Goal: Task Accomplishment & Management: Use online tool/utility

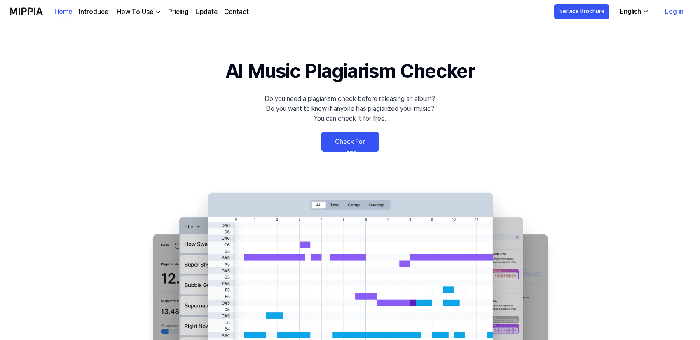
click at [678, 14] on link "Log in" at bounding box center [674, 11] width 32 height 23
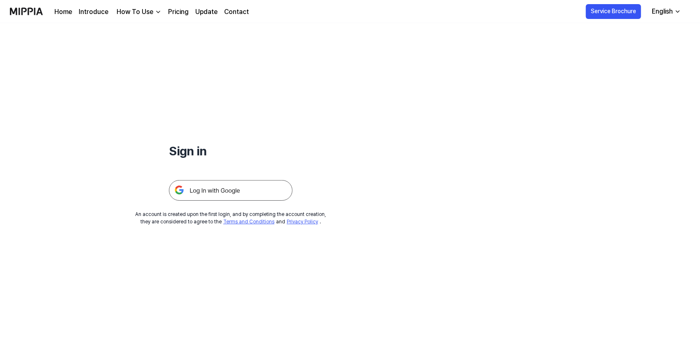
click at [210, 192] on img at bounding box center [231, 190] width 124 height 21
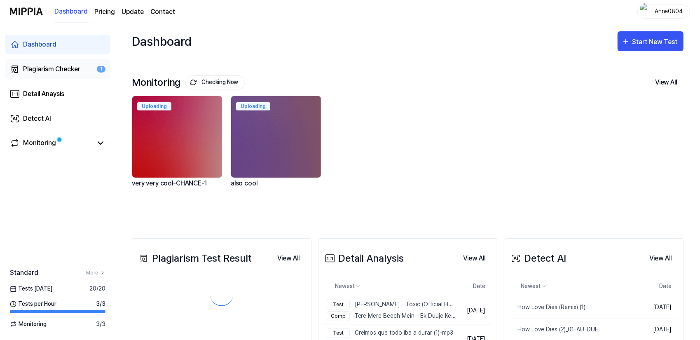
click at [38, 70] on div "Plagiarism Checker" at bounding box center [51, 69] width 57 height 10
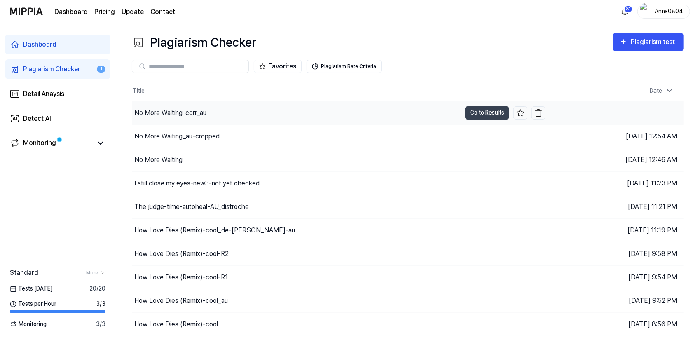
click at [184, 115] on div "No More Waiting-corr_au" at bounding box center [170, 113] width 72 height 10
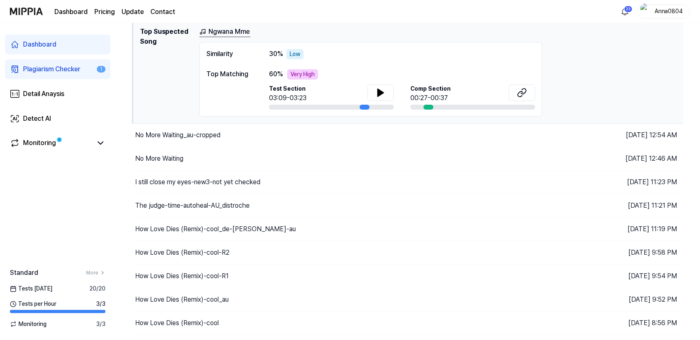
scroll to position [120, 0]
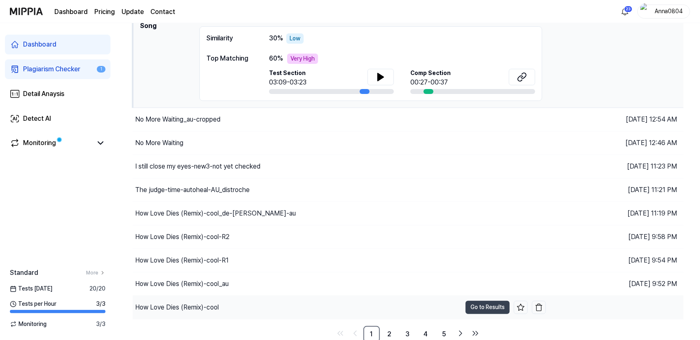
click at [201, 306] on div "How Love Dies (Remix)-cool" at bounding box center [177, 307] width 84 height 10
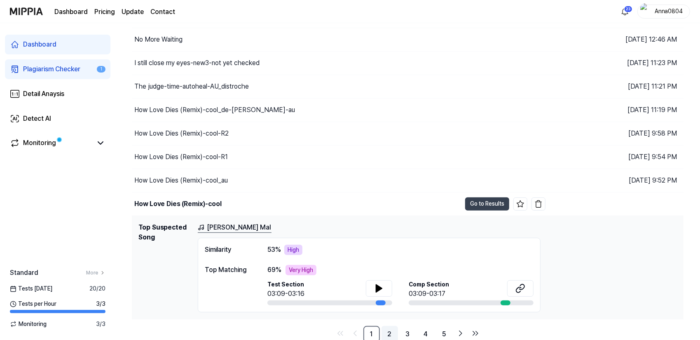
click at [391, 328] on link "2" at bounding box center [389, 334] width 16 height 16
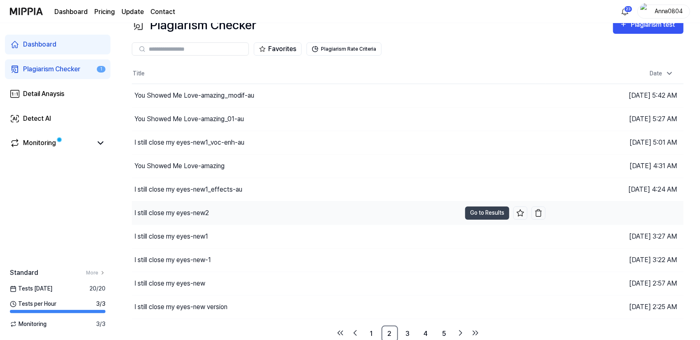
click at [207, 212] on div "I still close my eyes-new2" at bounding box center [171, 213] width 75 height 10
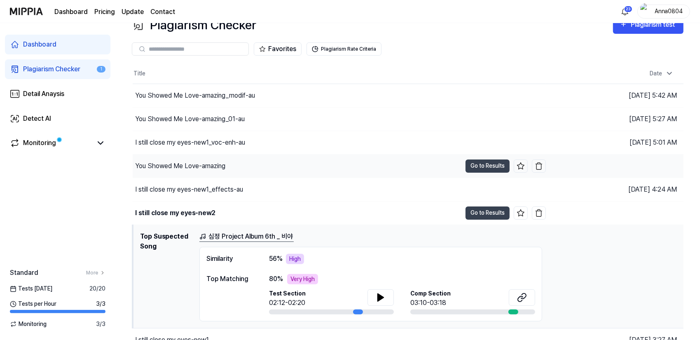
click at [211, 161] on div "You Showed Me Love-amazing" at bounding box center [180, 166] width 90 height 10
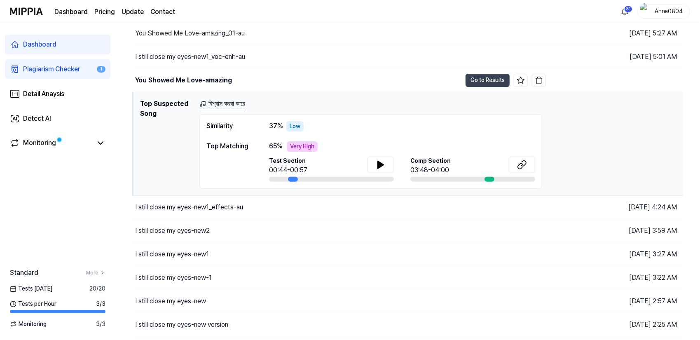
scroll to position [120, 0]
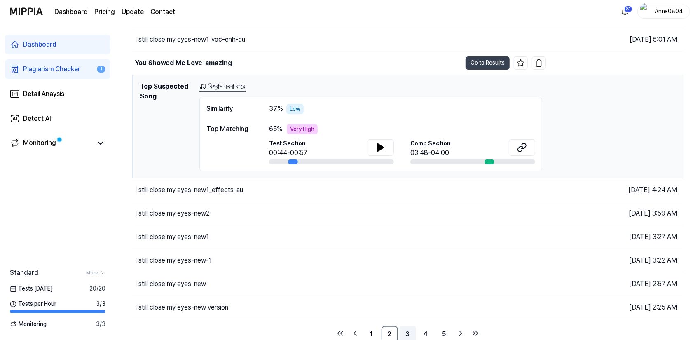
click at [410, 332] on link "3" at bounding box center [408, 334] width 16 height 16
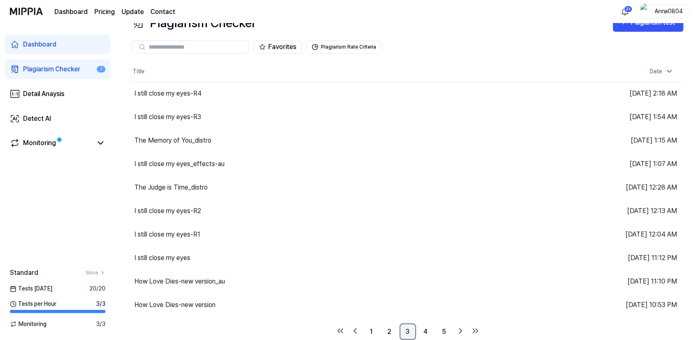
scroll to position [17, 0]
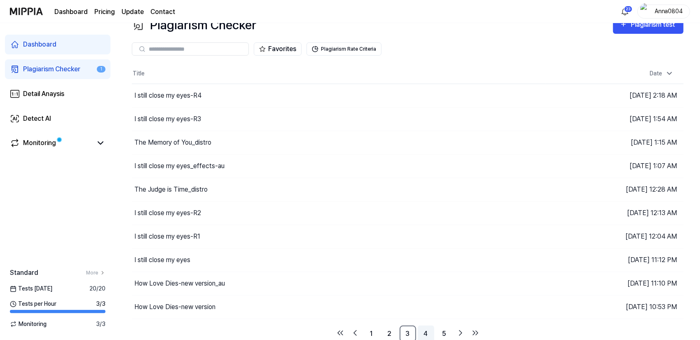
click at [426, 332] on link "4" at bounding box center [426, 333] width 16 height 16
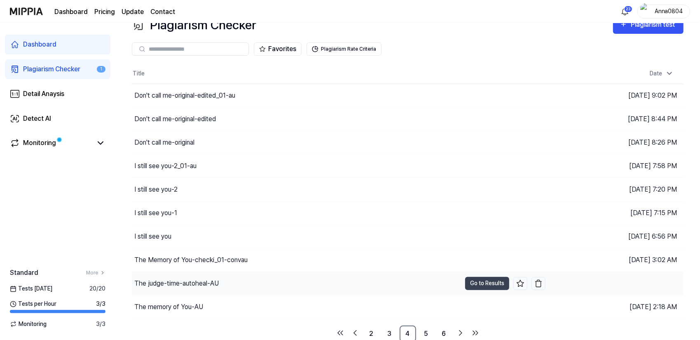
click at [204, 283] on div "The judge-time-autoheal-AU" at bounding box center [176, 283] width 84 height 10
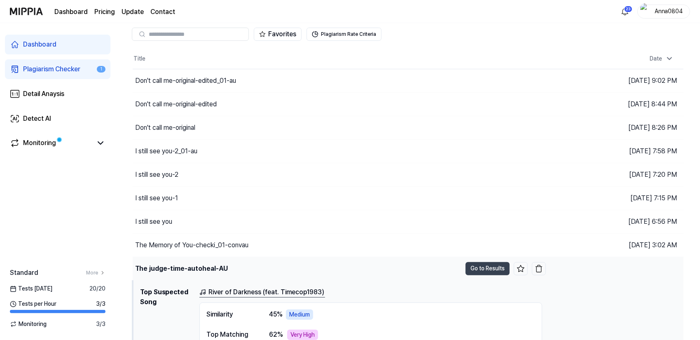
scroll to position [58, 0]
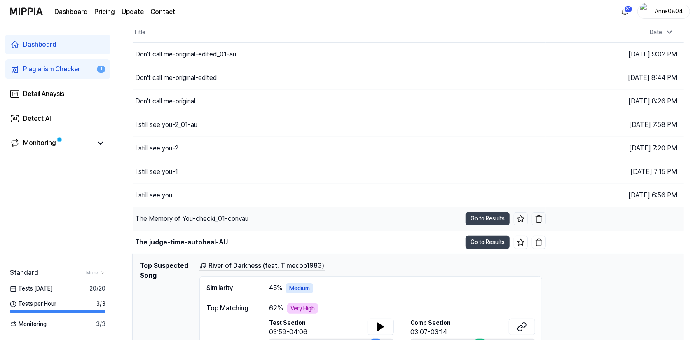
click at [199, 223] on div "The Memory of You-checki_01-convau" at bounding box center [297, 218] width 329 height 23
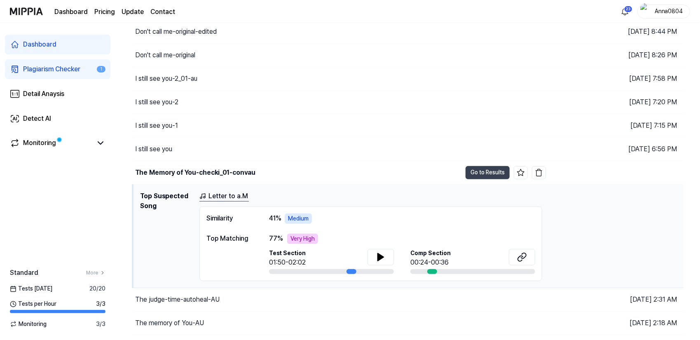
scroll to position [120, 0]
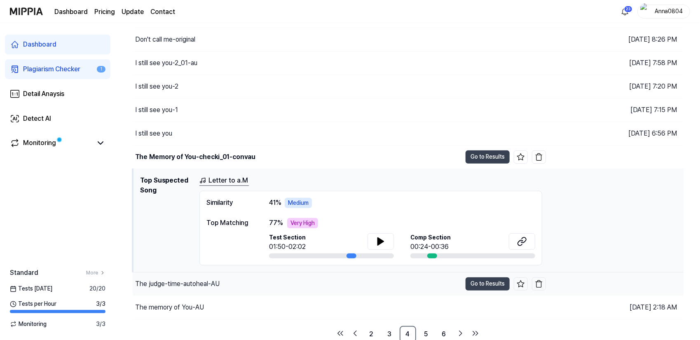
click at [186, 285] on div "The judge-time-autoheal-AU" at bounding box center [177, 284] width 84 height 10
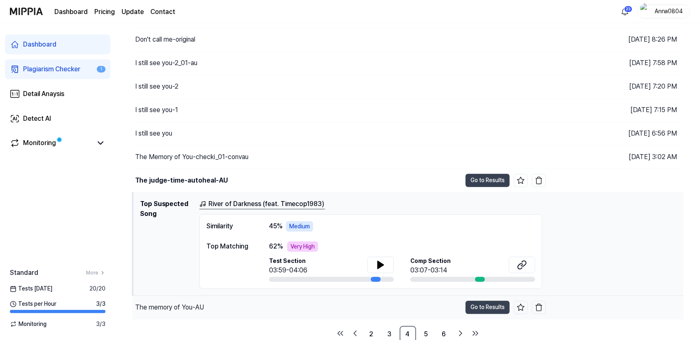
click at [187, 311] on div "The memory of You-AU" at bounding box center [297, 307] width 329 height 23
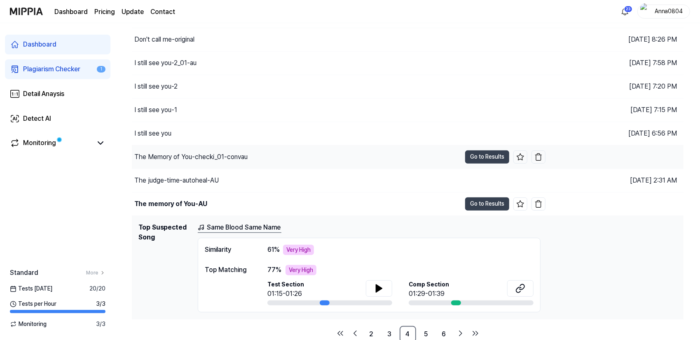
click at [194, 156] on div "The Memory of You-checki_01-convau" at bounding box center [190, 157] width 113 height 10
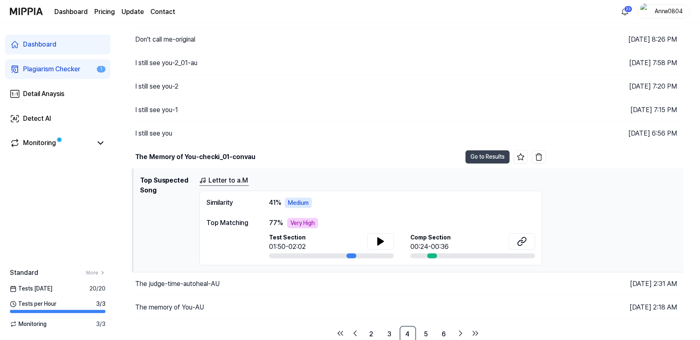
click at [19, 70] on icon at bounding box center [15, 69] width 10 height 10
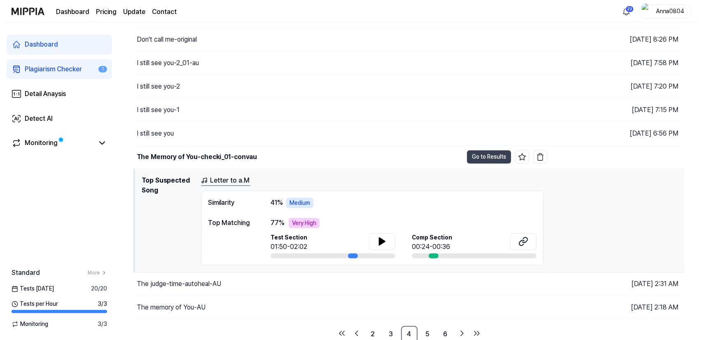
scroll to position [17, 0]
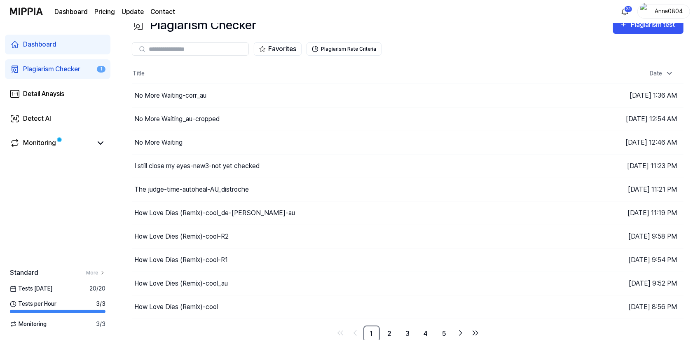
click at [671, 23] on div "Dashboard Pricing Update Contact 23 Anna0804" at bounding box center [350, 11] width 680 height 23
click at [631, 25] on div "Plagiarism test" at bounding box center [654, 24] width 46 height 11
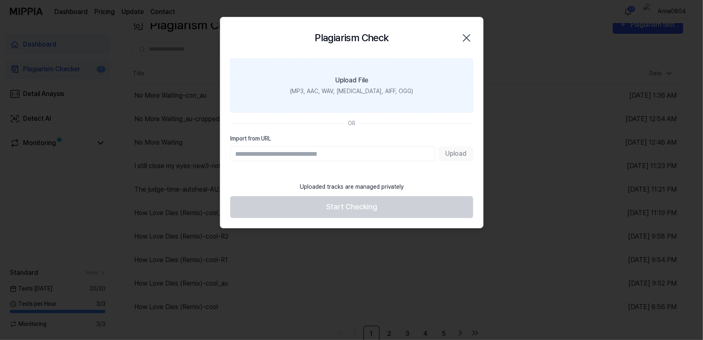
click at [321, 77] on label "Upload File (MP3, AAC, WAV, [MEDICAL_DATA], AIFF, OGG)" at bounding box center [351, 85] width 243 height 54
click at [0, 0] on input "Upload File (MP3, AAC, WAV, [MEDICAL_DATA], AIFF, OGG)" at bounding box center [0, 0] width 0 height 0
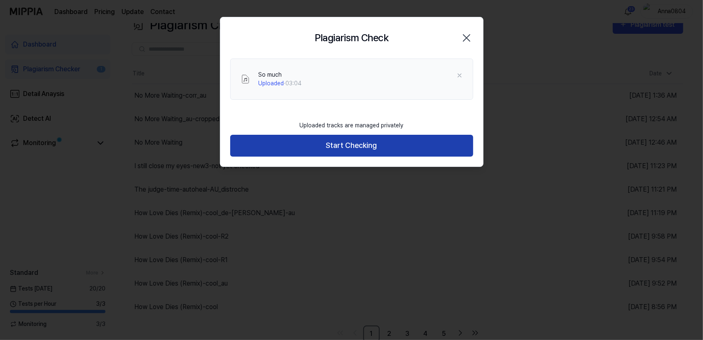
click at [341, 144] on button "Start Checking" at bounding box center [351, 146] width 243 height 22
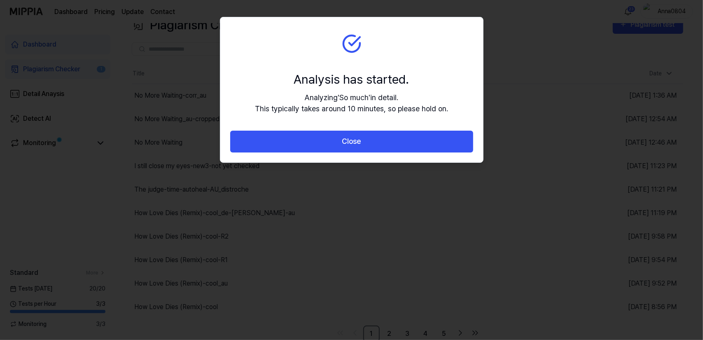
click at [341, 144] on button "Close" at bounding box center [351, 142] width 243 height 22
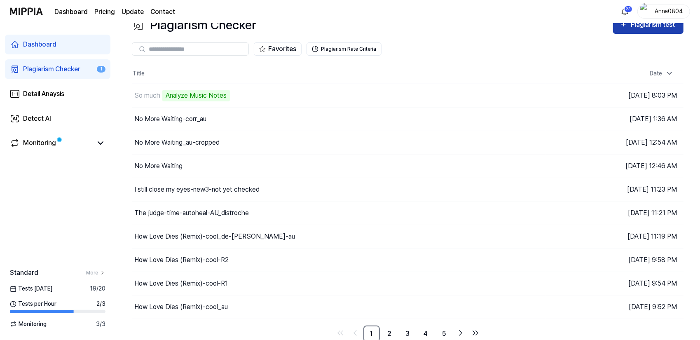
click at [672, 26] on div "Plagiarism test" at bounding box center [654, 24] width 46 height 11
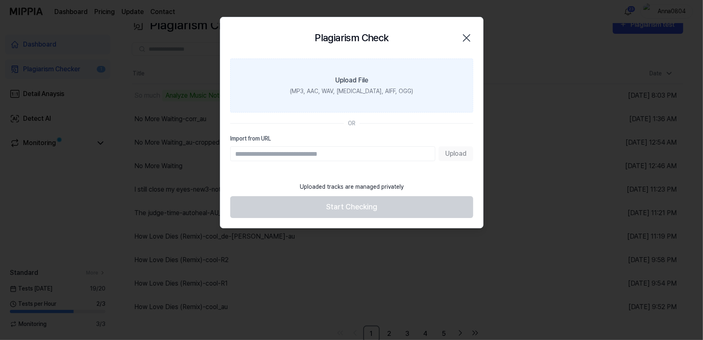
click at [337, 87] on div "(MP3, AAC, WAV, [MEDICAL_DATA], AIFF, OGG)" at bounding box center [351, 91] width 123 height 9
click at [0, 0] on input "Upload File (MP3, AAC, WAV, [MEDICAL_DATA], AIFF, OGG)" at bounding box center [0, 0] width 0 height 0
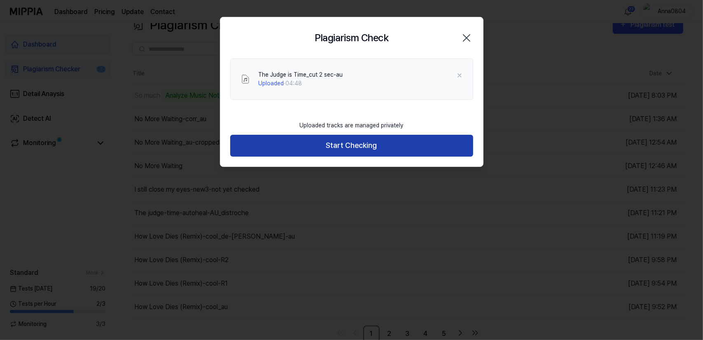
click at [321, 144] on button "Start Checking" at bounding box center [351, 146] width 243 height 22
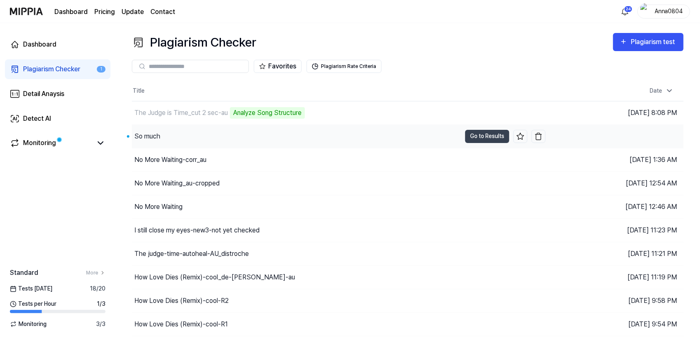
click at [140, 133] on div "So much" at bounding box center [147, 136] width 26 height 10
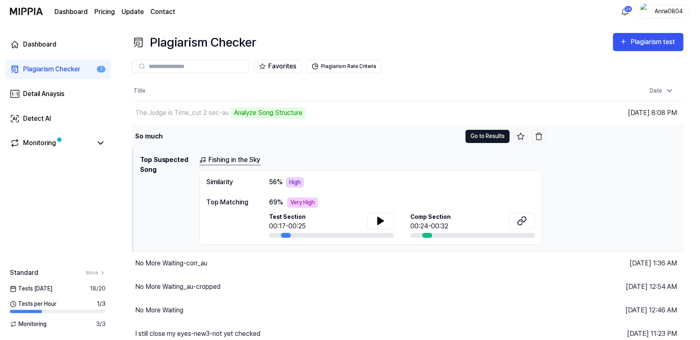
click at [474, 137] on button "Go to Results" at bounding box center [487, 136] width 44 height 13
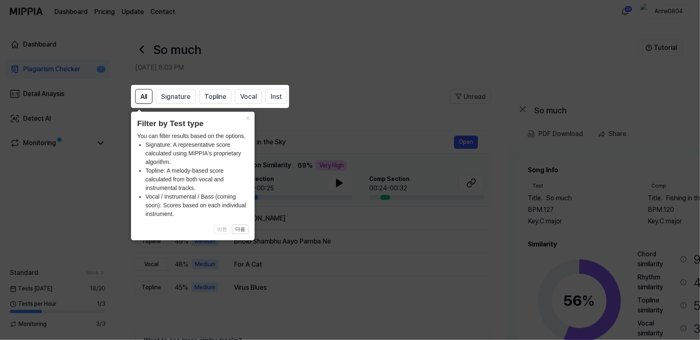
click at [374, 91] on icon at bounding box center [351, 170] width 703 height 340
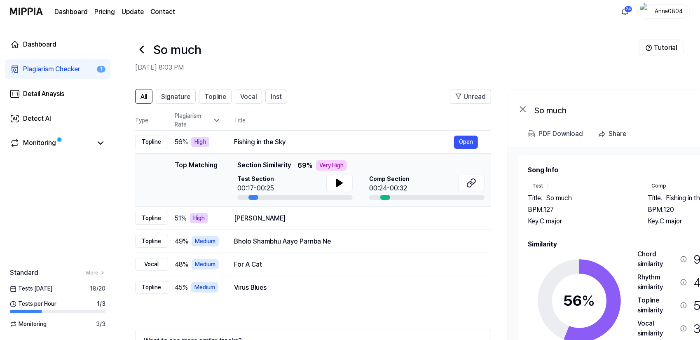
drag, startPoint x: 562, startPoint y: 253, endPoint x: 562, endPoint y: 242, distance: 11.5
click at [562, 242] on div "Similarity 56 % Safe Low Medium High Very High Chord similarity 91 % Very High …" at bounding box center [639, 315] width 223 height 152
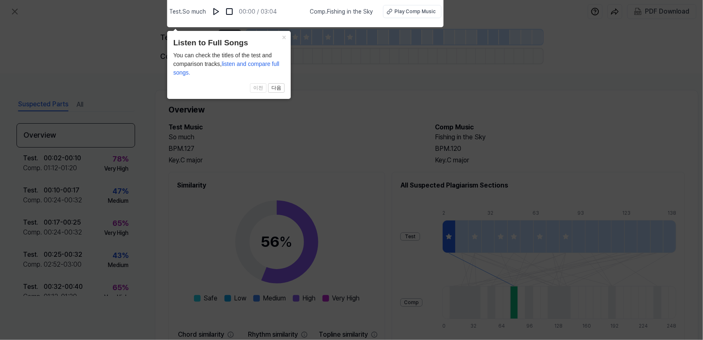
click at [71, 97] on icon at bounding box center [351, 168] width 703 height 344
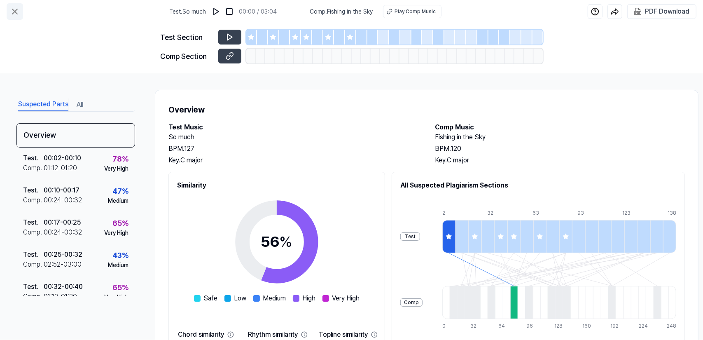
click at [9, 16] on button at bounding box center [15, 11] width 16 height 16
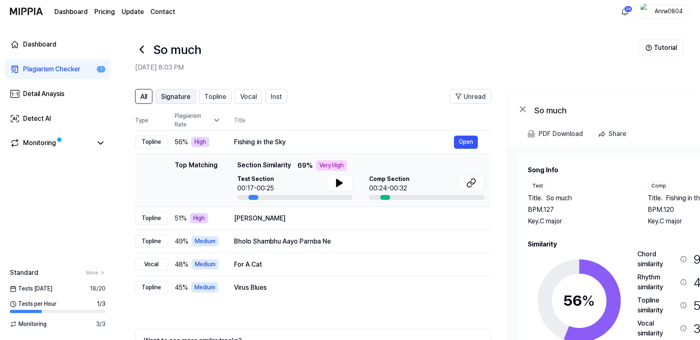
click at [175, 94] on span "Signature" at bounding box center [175, 97] width 29 height 10
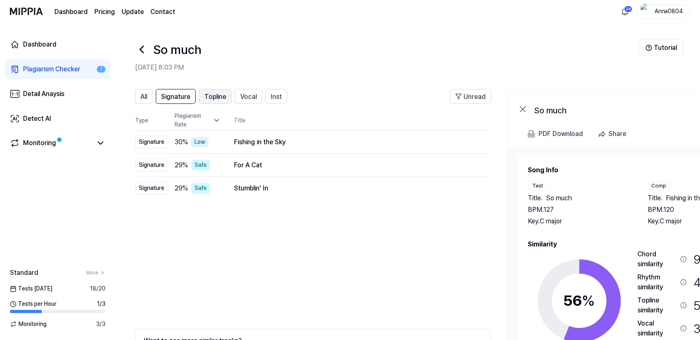
click at [217, 101] on span "Topline" at bounding box center [215, 97] width 22 height 10
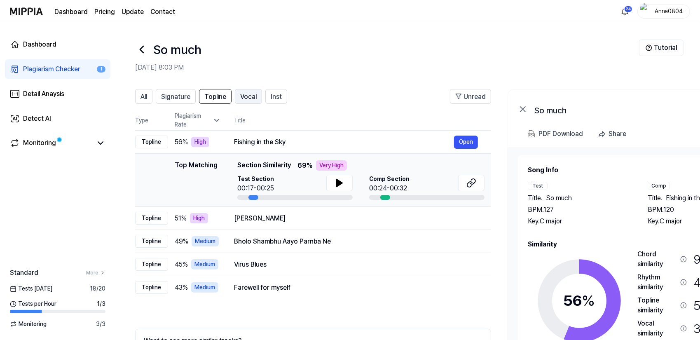
click at [253, 96] on span "Vocal" at bounding box center [248, 97] width 16 height 10
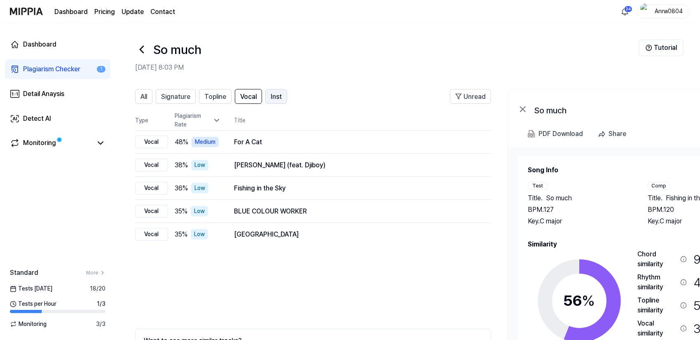
click at [276, 98] on span "Inst" at bounding box center [276, 97] width 11 height 10
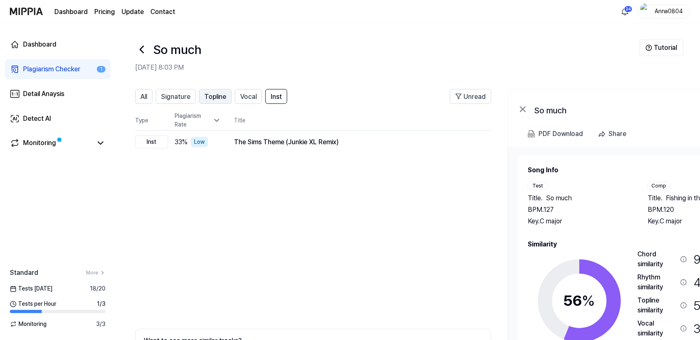
click at [210, 101] on span "Topline" at bounding box center [215, 97] width 22 height 10
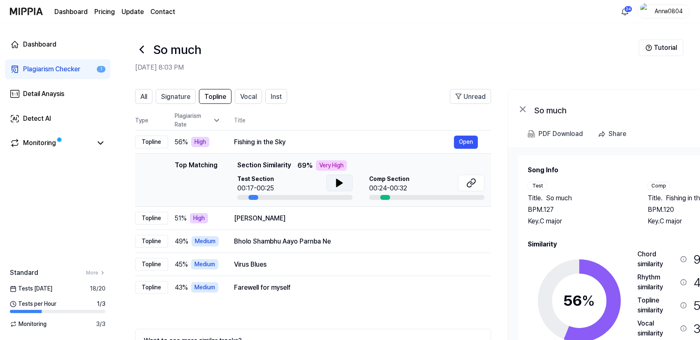
click at [332, 184] on button at bounding box center [339, 183] width 26 height 16
click at [341, 184] on icon at bounding box center [339, 183] width 10 height 10
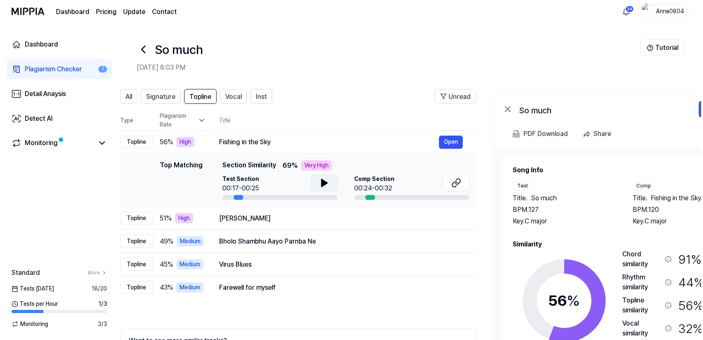
scroll to position [0, 14]
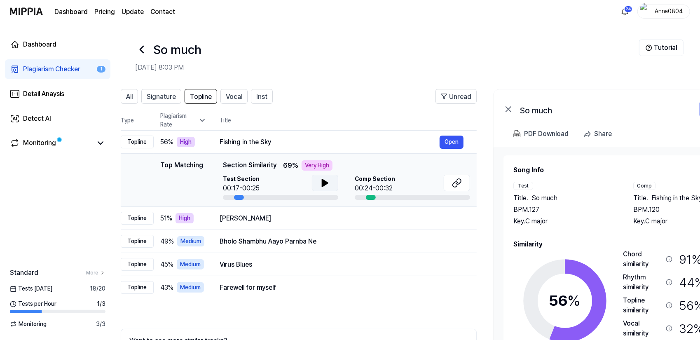
drag, startPoint x: 656, startPoint y: 261, endPoint x: 643, endPoint y: 265, distance: 13.3
click at [643, 265] on div "Chord similarity" at bounding box center [643, 259] width 40 height 20
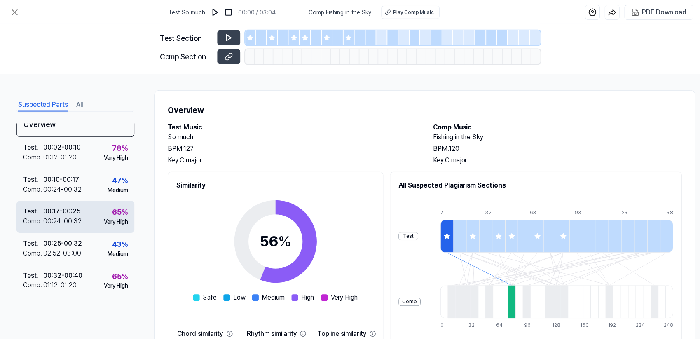
scroll to position [0, 0]
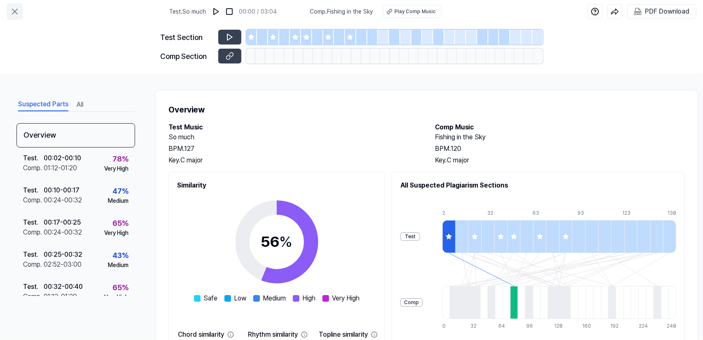
click at [10, 9] on icon at bounding box center [15, 12] width 10 height 10
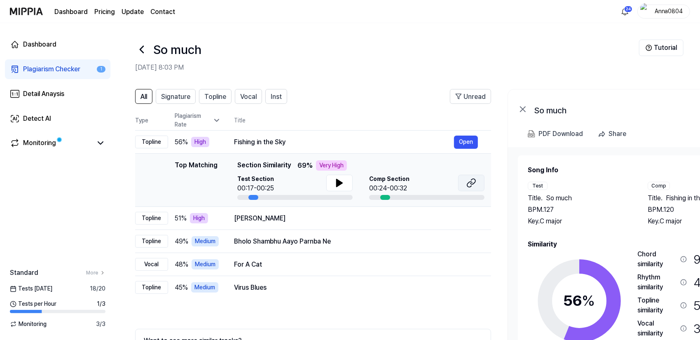
click at [472, 191] on link at bounding box center [471, 184] width 26 height 19
click at [14, 65] on icon at bounding box center [15, 69] width 10 height 10
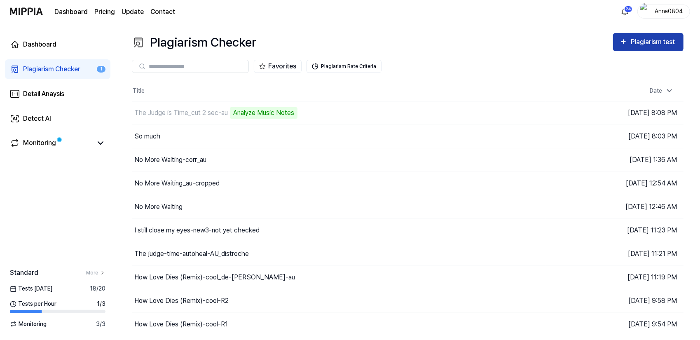
click at [632, 40] on div "Plagiarism test" at bounding box center [654, 42] width 46 height 11
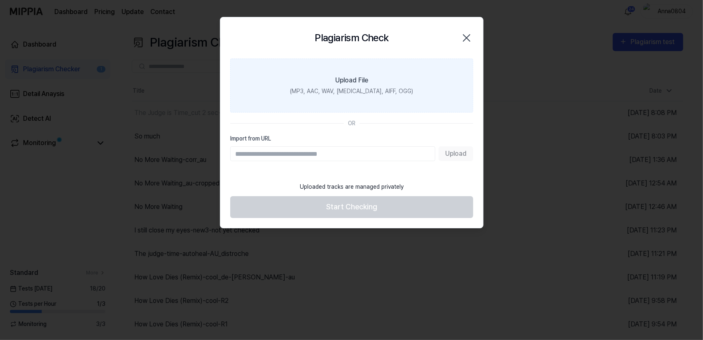
click at [305, 83] on label "Upload File (MP3, AAC, WAV, [MEDICAL_DATA], AIFF, OGG)" at bounding box center [351, 85] width 243 height 54
click at [0, 0] on input "Upload File (MP3, AAC, WAV, [MEDICAL_DATA], AIFF, OGG)" at bounding box center [0, 0] width 0 height 0
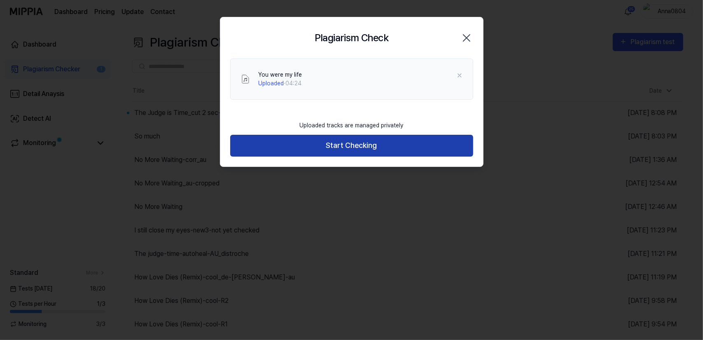
click at [304, 146] on button "Start Checking" at bounding box center [351, 146] width 243 height 22
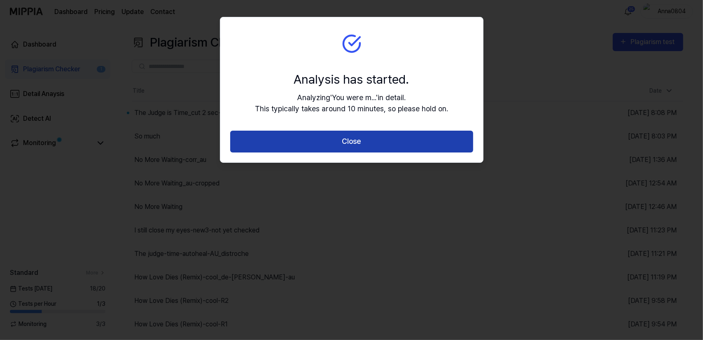
click at [304, 145] on button "Close" at bounding box center [351, 142] width 243 height 22
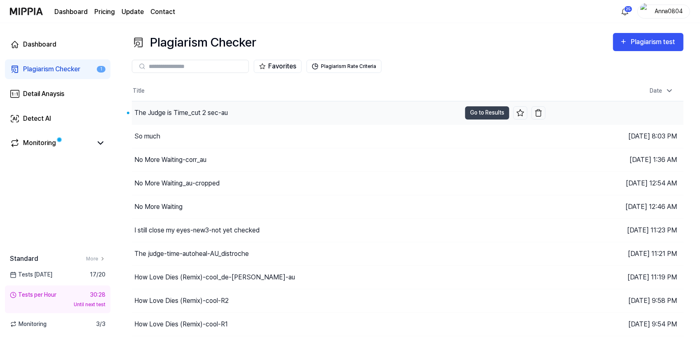
click at [194, 109] on div "The Judge is Time_cut 2 sec-au" at bounding box center [181, 113] width 94 height 10
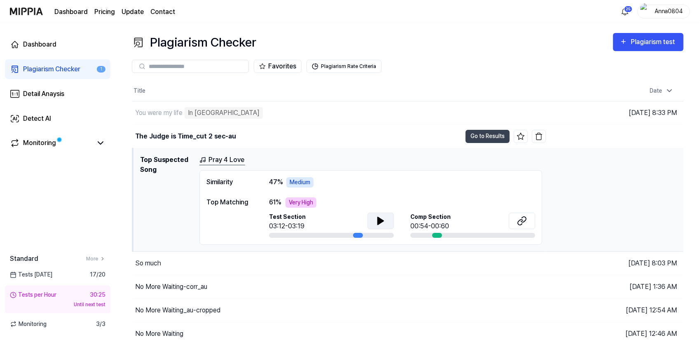
click at [379, 221] on icon at bounding box center [381, 220] width 6 height 7
click at [379, 221] on icon at bounding box center [379, 220] width 2 height 7
click at [524, 220] on icon at bounding box center [523, 219] width 5 height 5
click at [483, 134] on button "Go to Results" at bounding box center [487, 136] width 44 height 13
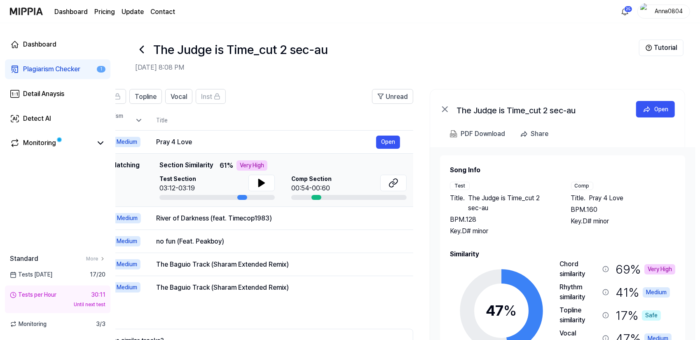
scroll to position [0, 78]
drag, startPoint x: 636, startPoint y: 232, endPoint x: 578, endPoint y: 224, distance: 58.3
click at [578, 224] on div "Comp Title . Pray 4 Love BPM. 160 Key. D# minor" at bounding box center [622, 209] width 105 height 54
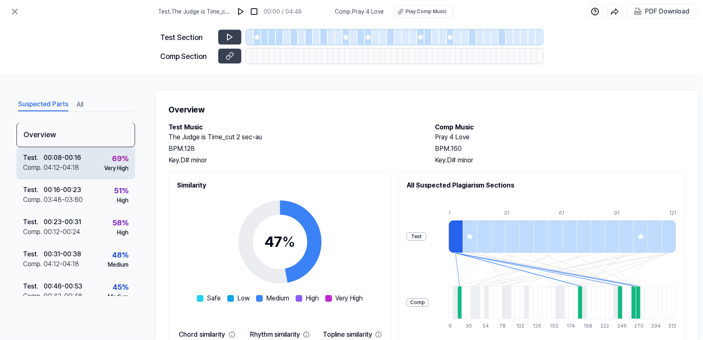
scroll to position [0, 0]
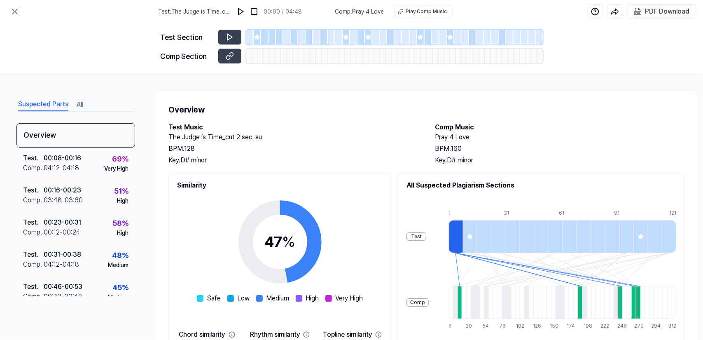
click at [81, 107] on button "All" at bounding box center [80, 104] width 7 height 13
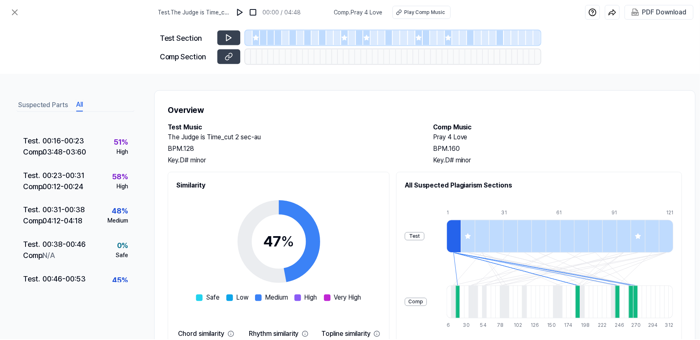
scroll to position [82, 0]
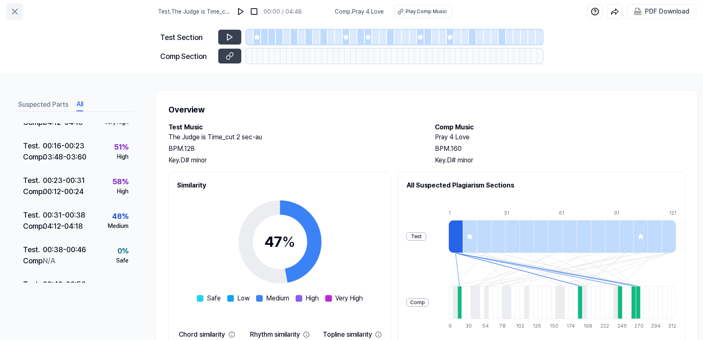
click at [14, 5] on button at bounding box center [15, 11] width 16 height 16
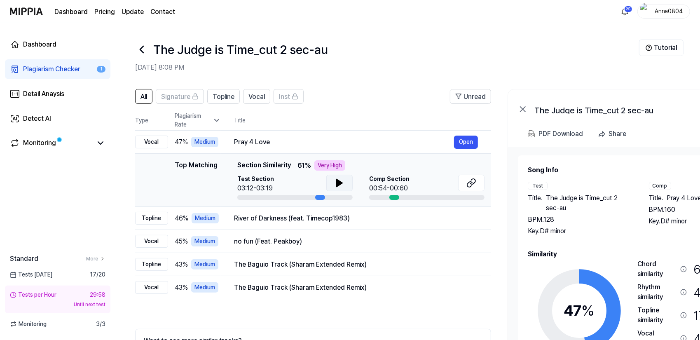
click at [331, 186] on button at bounding box center [339, 183] width 26 height 16
click at [67, 68] on div "Plagiarism Checker" at bounding box center [51, 69] width 57 height 10
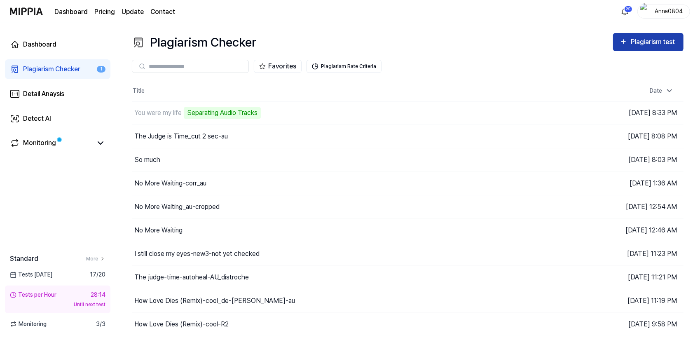
click at [641, 43] on div "Plagiarism test" at bounding box center [654, 42] width 46 height 11
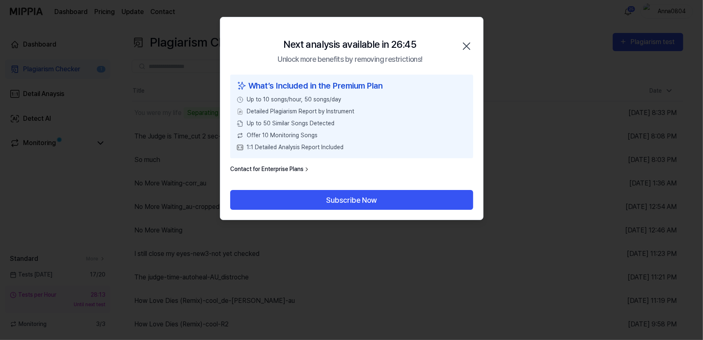
click at [465, 47] on icon "button" at bounding box center [466, 46] width 7 height 7
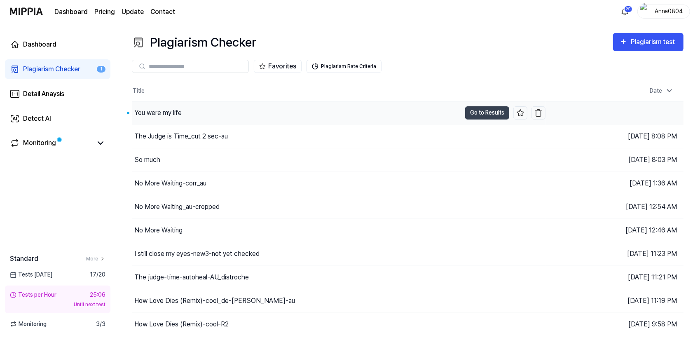
click at [177, 109] on div "You were my life" at bounding box center [157, 113] width 47 height 10
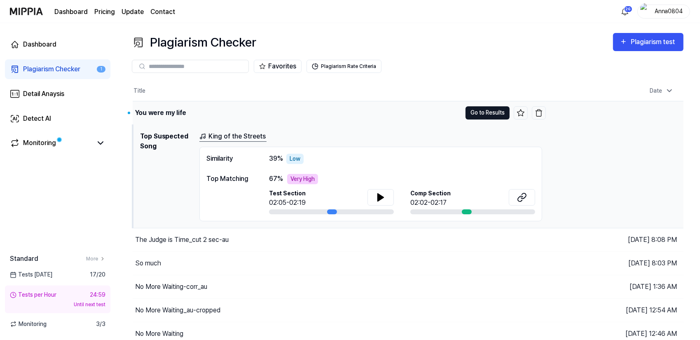
click at [489, 109] on button "Go to Results" at bounding box center [487, 112] width 44 height 13
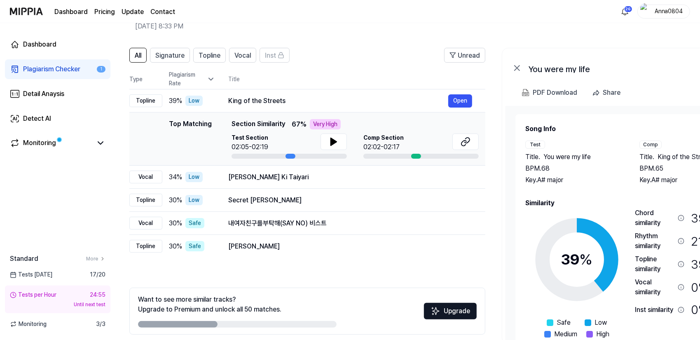
scroll to position [0, 1]
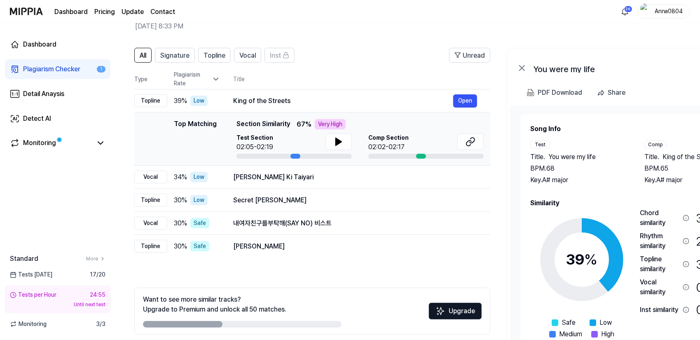
drag, startPoint x: 624, startPoint y: 252, endPoint x: 627, endPoint y: 260, distance: 8.2
click at [627, 260] on icon at bounding box center [581, 259] width 103 height 103
click at [168, 57] on span "Signature" at bounding box center [174, 56] width 29 height 10
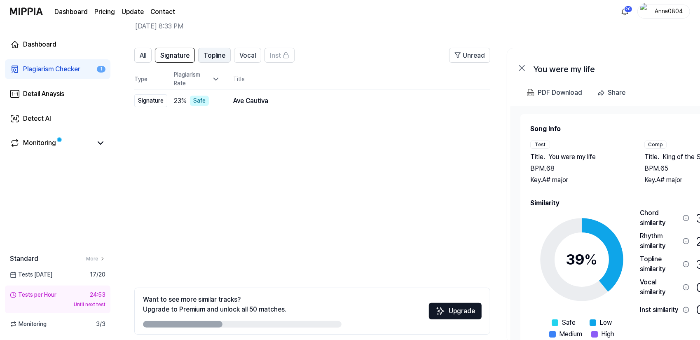
click at [218, 51] on span "Topline" at bounding box center [214, 56] width 22 height 10
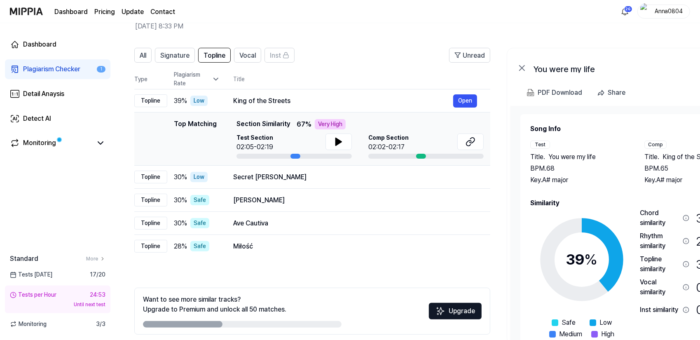
scroll to position [0, 0]
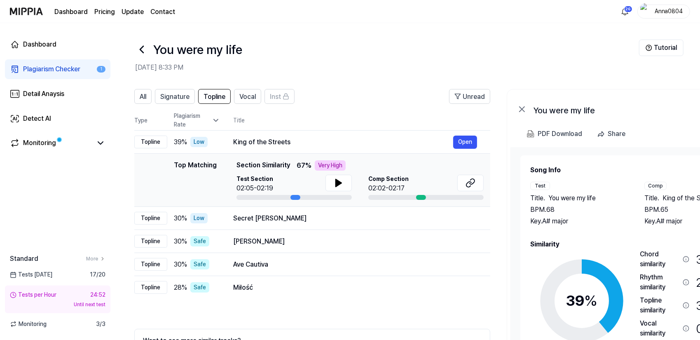
click at [242, 51] on h1 "You were my life" at bounding box center [197, 49] width 89 height 19
click at [247, 96] on span "Vocal" at bounding box center [247, 97] width 16 height 10
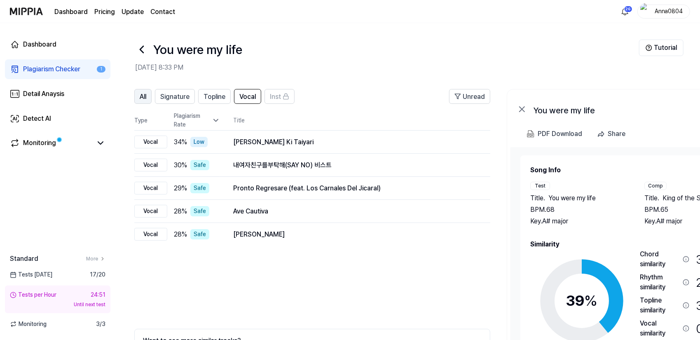
click at [135, 100] on button "All" at bounding box center [142, 96] width 17 height 15
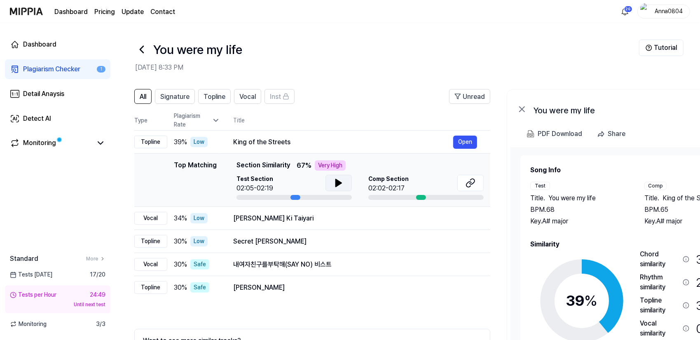
click at [342, 187] on button at bounding box center [338, 183] width 26 height 16
click at [336, 180] on icon at bounding box center [337, 183] width 2 height 7
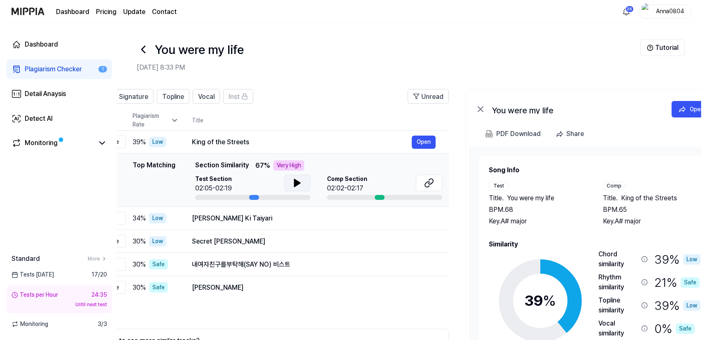
scroll to position [0, 79]
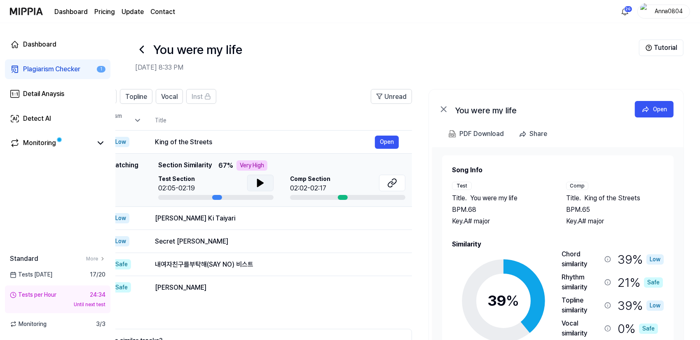
drag, startPoint x: 582, startPoint y: 240, endPoint x: 476, endPoint y: 240, distance: 106.3
click at [476, 240] on h2 "Similarity" at bounding box center [558, 244] width 212 height 10
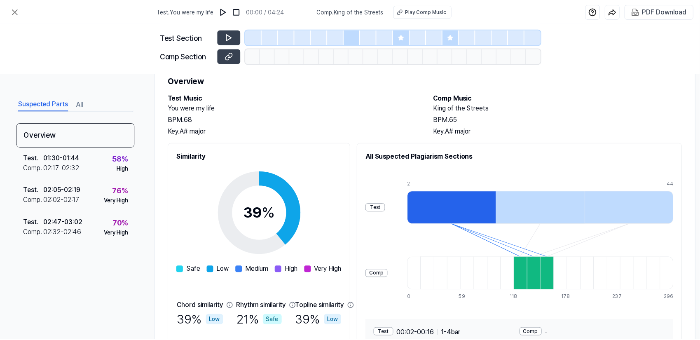
scroll to position [19, 0]
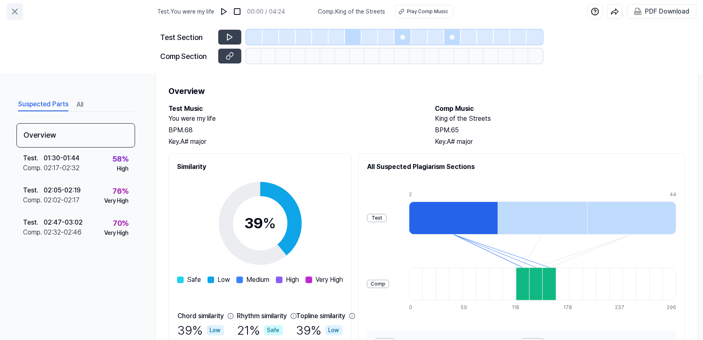
click at [8, 9] on button at bounding box center [15, 11] width 16 height 16
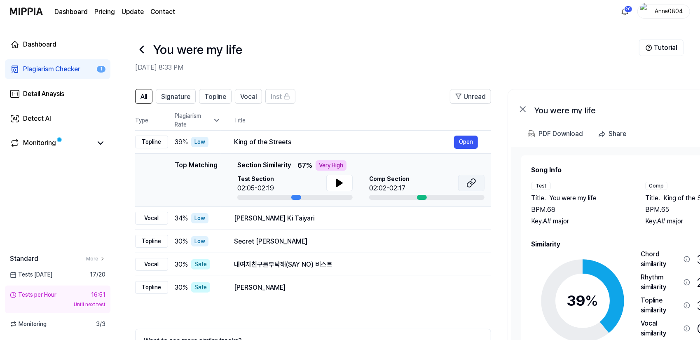
click at [470, 180] on icon at bounding box center [471, 183] width 10 height 10
click at [35, 68] on div "Plagiarism Checker" at bounding box center [51, 69] width 57 height 10
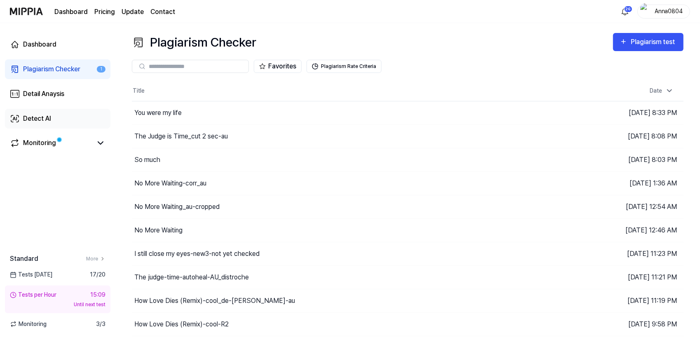
click at [26, 116] on div "Detect AI" at bounding box center [37, 119] width 28 height 10
click at [39, 116] on div "Detect AI" at bounding box center [37, 119] width 28 height 10
click at [42, 118] on div "Detect AI" at bounding box center [37, 119] width 28 height 10
click at [58, 117] on link "Detect AI" at bounding box center [57, 119] width 105 height 20
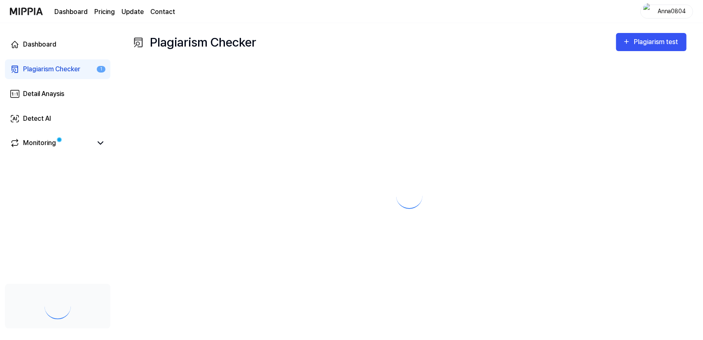
click at [37, 119] on div "Detect AI" at bounding box center [37, 119] width 28 height 10
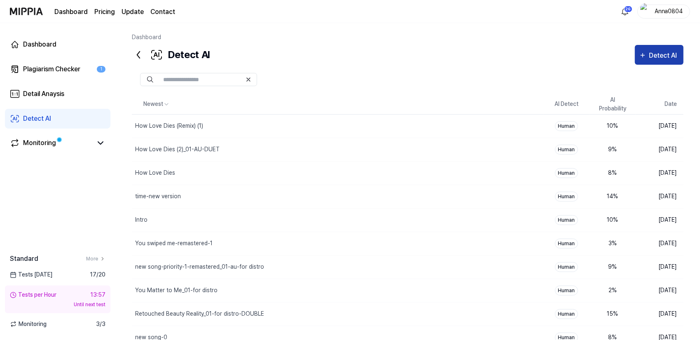
click at [651, 52] on div "Detect AI" at bounding box center [664, 55] width 30 height 11
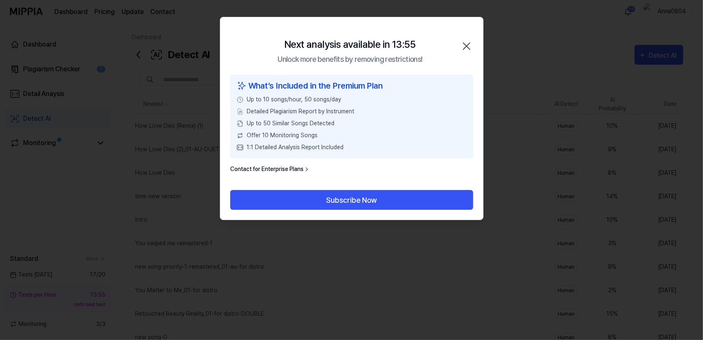
click at [467, 44] on icon "button" at bounding box center [466, 46] width 13 height 13
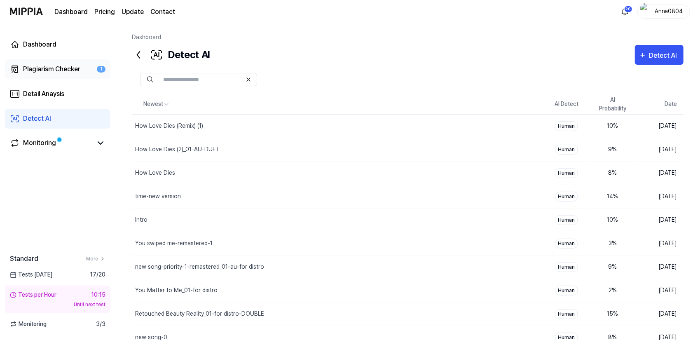
click at [44, 71] on div "Plagiarism Checker" at bounding box center [51, 69] width 57 height 10
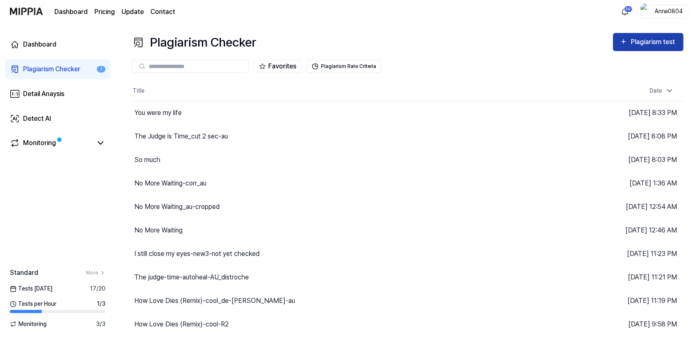
click at [638, 46] on div "Plagiarism test" at bounding box center [654, 42] width 46 height 11
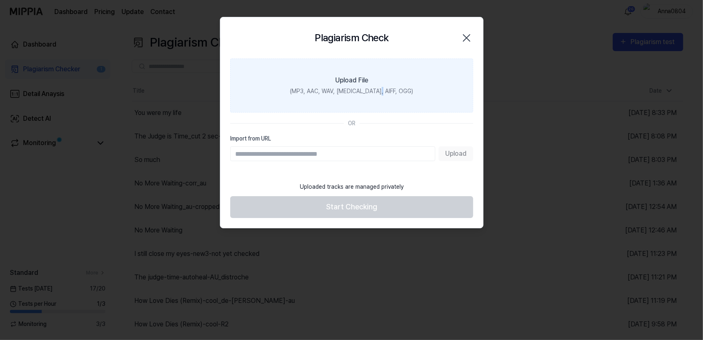
click at [391, 82] on label "Upload File (MP3, AAC, WAV, [MEDICAL_DATA], AIFF, OGG)" at bounding box center [351, 85] width 243 height 54
click at [0, 0] on input "Upload File (MP3, AAC, WAV, [MEDICAL_DATA], AIFF, OGG)" at bounding box center [0, 0] width 0 height 0
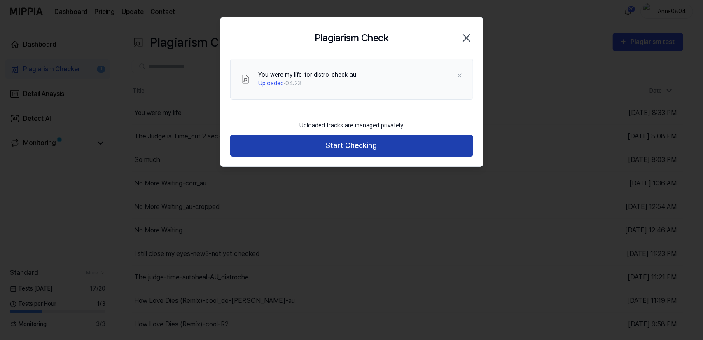
click at [318, 147] on button "Start Checking" at bounding box center [351, 146] width 243 height 22
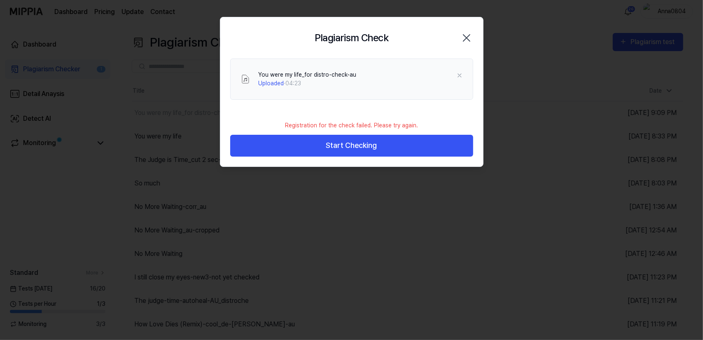
click at [465, 38] on icon "button" at bounding box center [466, 37] width 13 height 13
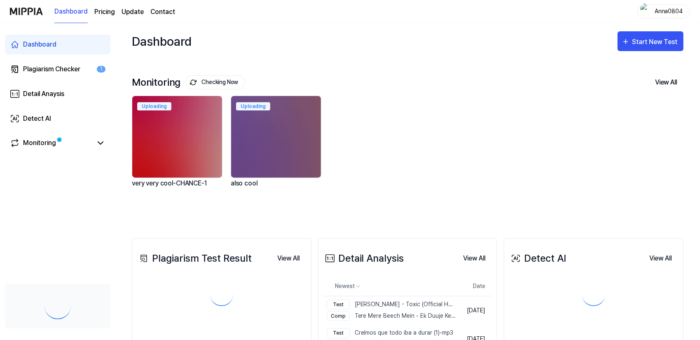
click at [36, 70] on div "Plagiarism Checker" at bounding box center [51, 69] width 57 height 10
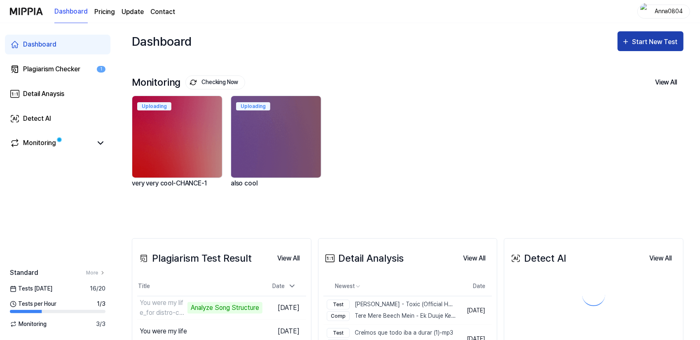
click at [634, 42] on div "Start New Test" at bounding box center [655, 42] width 47 height 11
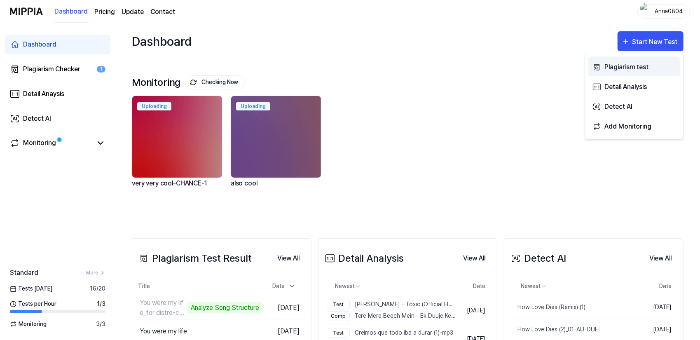
click at [621, 66] on div "Plagiarism test" at bounding box center [640, 67] width 72 height 11
click at [468, 42] on div "Dashboard Start New Test" at bounding box center [408, 41] width 552 height 36
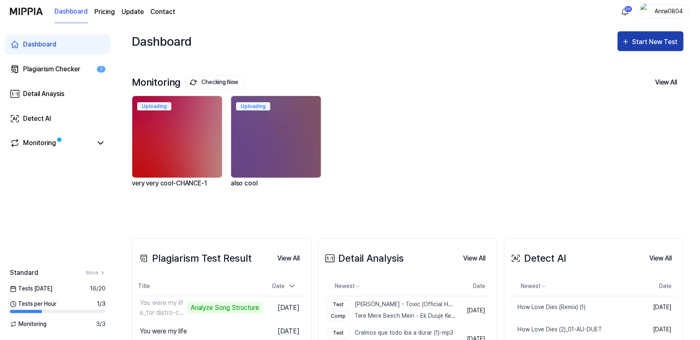
click at [651, 40] on div "Start New Test" at bounding box center [655, 42] width 47 height 11
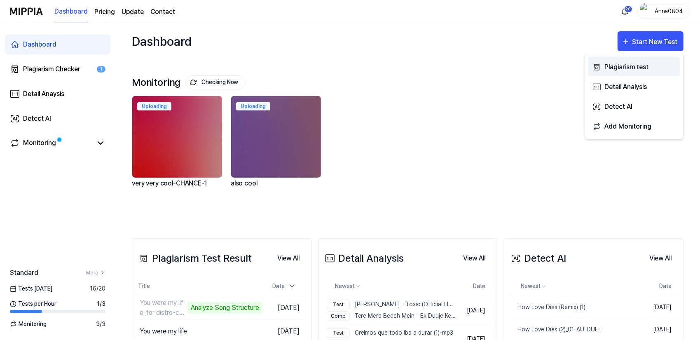
click at [616, 68] on div "Plagiarism test" at bounding box center [640, 67] width 72 height 11
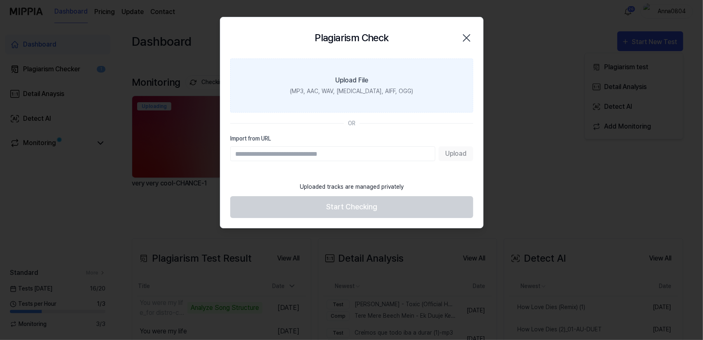
click at [286, 79] on label "Upload File (MP3, AAC, WAV, [MEDICAL_DATA], AIFF, OGG)" at bounding box center [351, 85] width 243 height 54
click at [0, 0] on input "Upload File (MP3, AAC, WAV, [MEDICAL_DATA], AIFF, OGG)" at bounding box center [0, 0] width 0 height 0
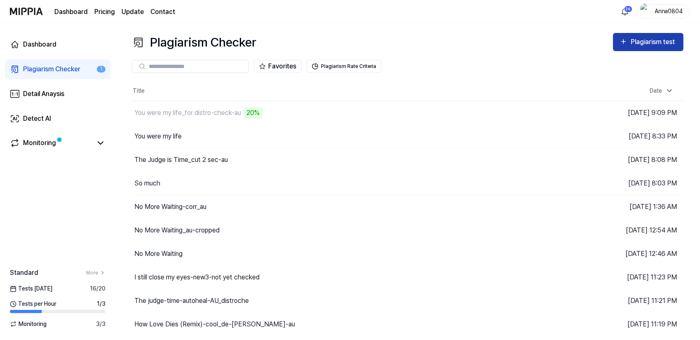
click at [638, 34] on button "Plagiarism test" at bounding box center [648, 42] width 70 height 18
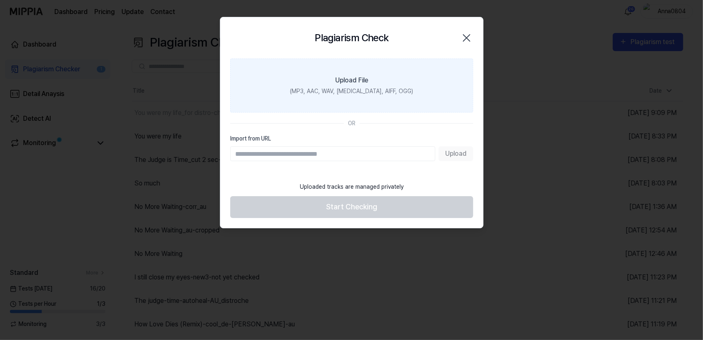
click at [362, 94] on div "(MP3, AAC, WAV, [MEDICAL_DATA], AIFF, OGG)" at bounding box center [351, 91] width 123 height 9
click at [0, 0] on input "Upload File (MP3, AAC, WAV, [MEDICAL_DATA], AIFF, OGG)" at bounding box center [0, 0] width 0 height 0
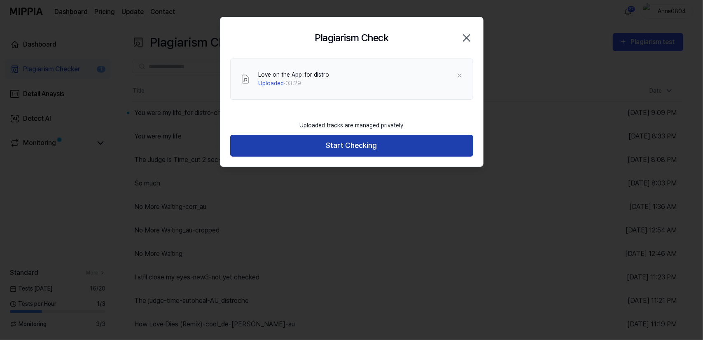
click at [393, 151] on button "Start Checking" at bounding box center [351, 146] width 243 height 22
click at [393, 148] on button "Start Checking" at bounding box center [351, 146] width 243 height 22
click at [334, 138] on button "Start Checking" at bounding box center [351, 146] width 243 height 22
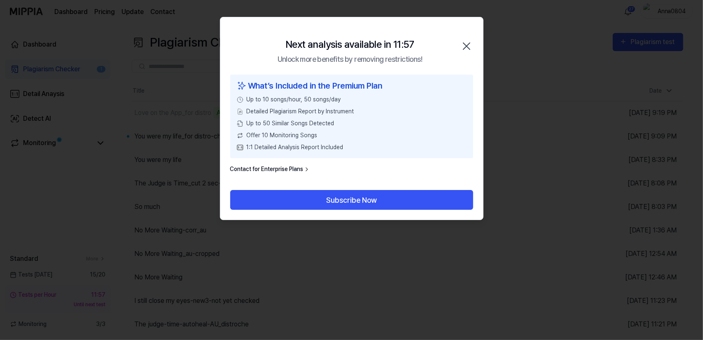
click at [468, 44] on icon "button" at bounding box center [466, 46] width 7 height 7
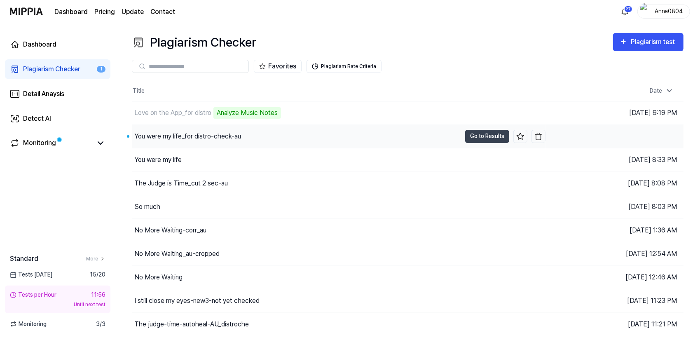
click at [184, 137] on div "You were my life_for distro-check-au" at bounding box center [187, 136] width 107 height 10
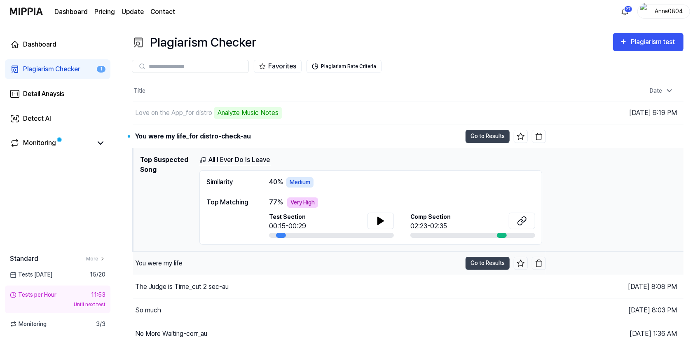
click at [207, 267] on div "You were my life" at bounding box center [297, 263] width 329 height 23
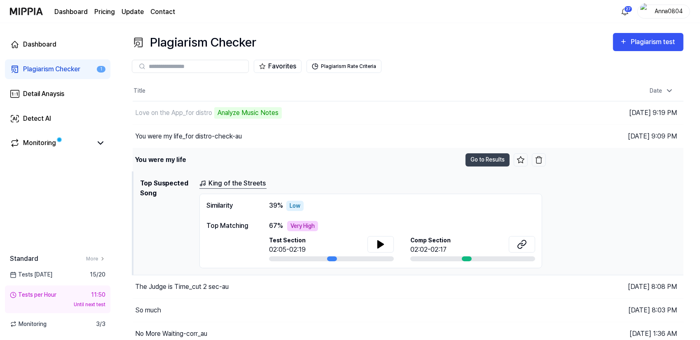
click at [267, 160] on div "You were my life" at bounding box center [297, 159] width 329 height 23
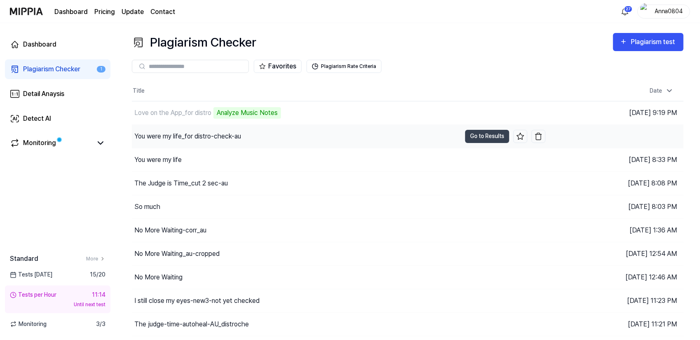
click at [274, 133] on div "You were my life_for distro-check-au" at bounding box center [296, 136] width 329 height 23
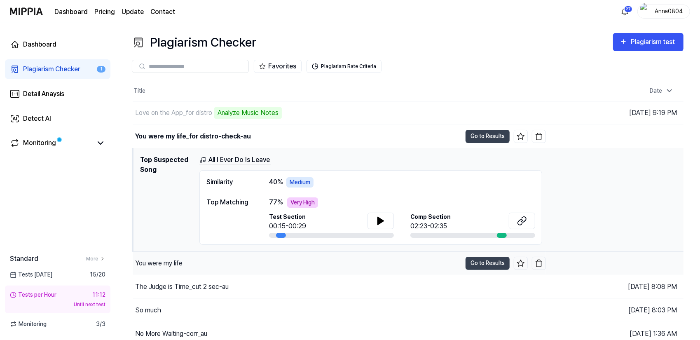
click at [189, 255] on div "You were my life" at bounding box center [297, 263] width 329 height 23
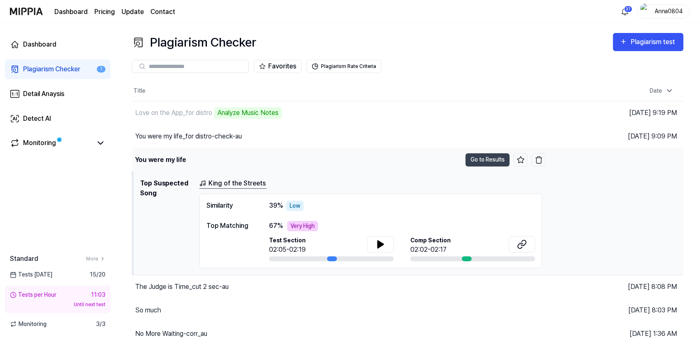
click at [221, 157] on div "You were my life" at bounding box center [297, 159] width 329 height 23
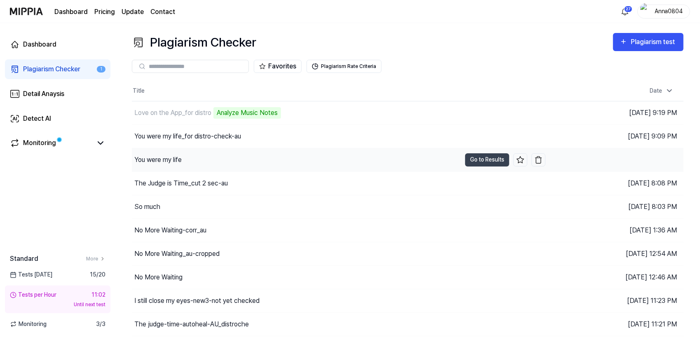
click at [192, 156] on div "You were my life" at bounding box center [296, 159] width 329 height 23
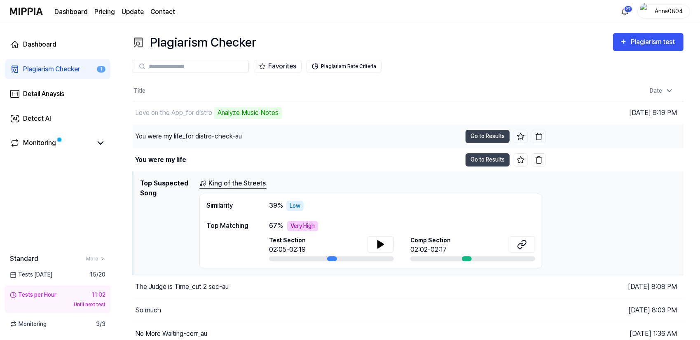
click at [208, 135] on div "You were my life_for distro-check-au" at bounding box center [188, 136] width 107 height 10
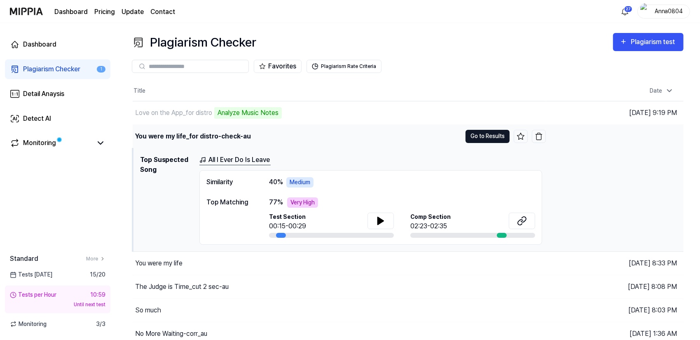
click at [476, 136] on button "Go to Results" at bounding box center [487, 136] width 44 height 13
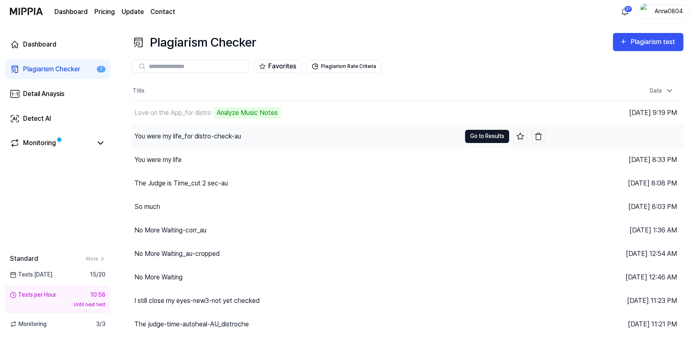
click at [476, 136] on button "Go to Results" at bounding box center [487, 136] width 44 height 13
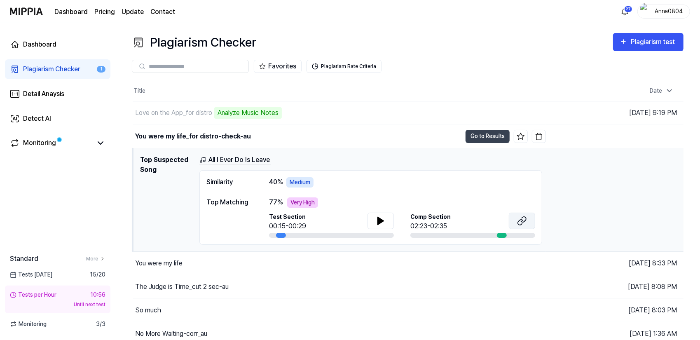
click at [524, 218] on icon at bounding box center [522, 221] width 10 height 10
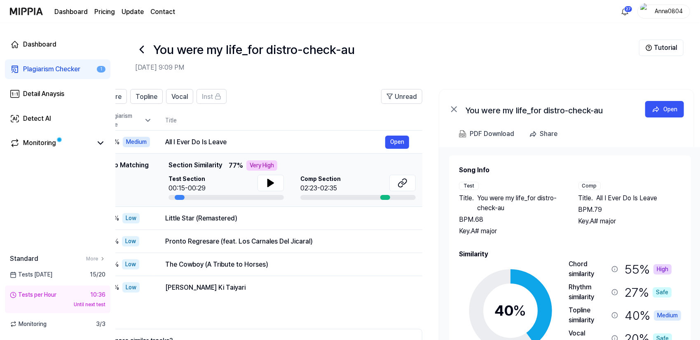
scroll to position [0, 69]
drag, startPoint x: 606, startPoint y: 258, endPoint x: 580, endPoint y: 255, distance: 25.7
click at [580, 255] on div "Similarity 40 % Safe Low Medium High Very High Chord similarity 55 % High Rhyth…" at bounding box center [569, 325] width 222 height 152
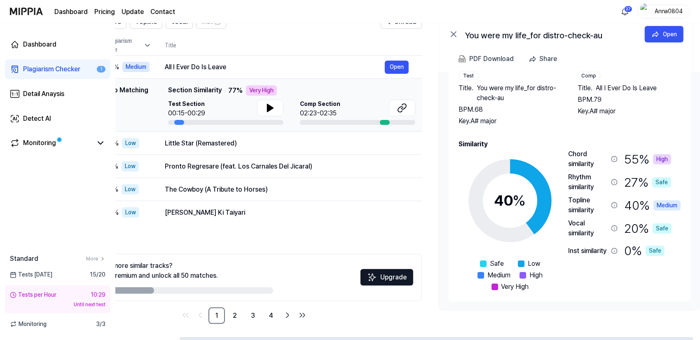
scroll to position [0, 79]
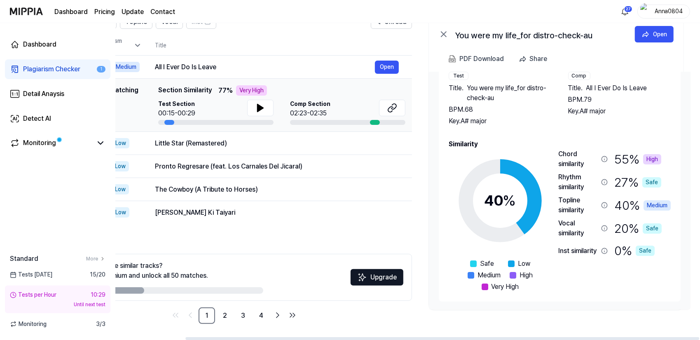
drag, startPoint x: 567, startPoint y: 123, endPoint x: 497, endPoint y: 109, distance: 71.4
click at [455, 132] on div "Song Info Test Title . You were my life_for distro-check-au BPM. 68 Key. A# maj…" at bounding box center [560, 173] width 222 height 236
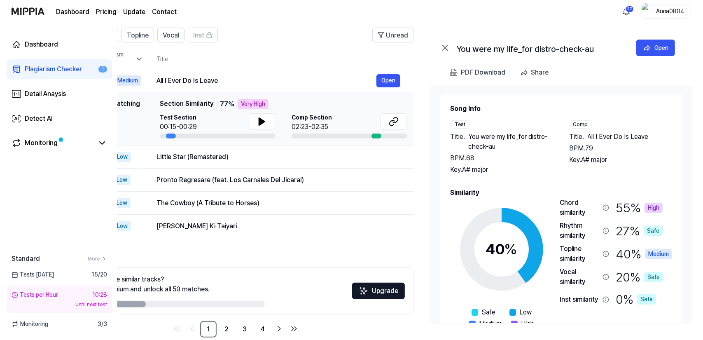
scroll to position [0, 0]
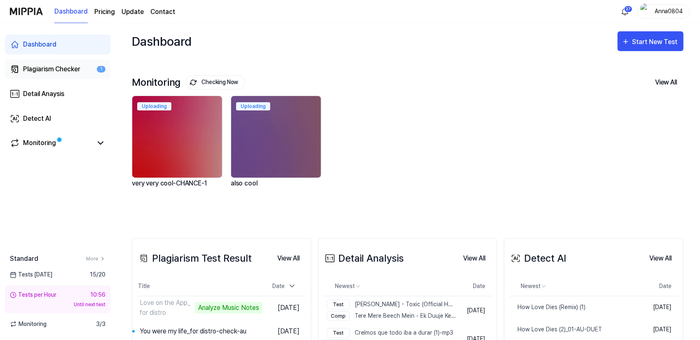
click at [53, 71] on div "Plagiarism Checker" at bounding box center [51, 69] width 57 height 10
click at [44, 73] on div "Plagiarism Checker" at bounding box center [51, 69] width 57 height 10
click at [44, 67] on div "Plagiarism Checker" at bounding box center [51, 69] width 57 height 10
click at [42, 117] on div "Detect AI" at bounding box center [37, 119] width 28 height 10
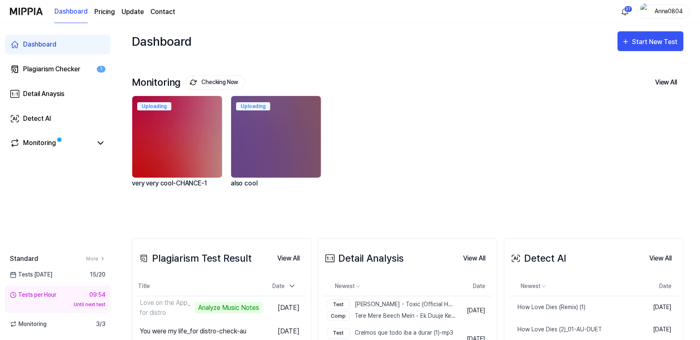
click at [42, 81] on div "Dashboard Plagiarism Checker 1 Detail Anaysis Detect AI Monitoring" at bounding box center [57, 94] width 115 height 142
click at [42, 69] on div "Plagiarism Checker" at bounding box center [51, 69] width 57 height 10
click at [44, 78] on link "Plagiarism Checker 1" at bounding box center [57, 69] width 105 height 20
click at [44, 67] on div "Plagiarism Checker" at bounding box center [51, 69] width 57 height 10
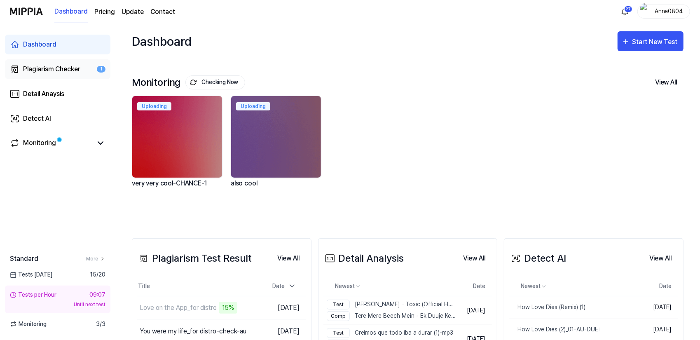
click at [44, 67] on div "Plagiarism Checker" at bounding box center [51, 69] width 57 height 10
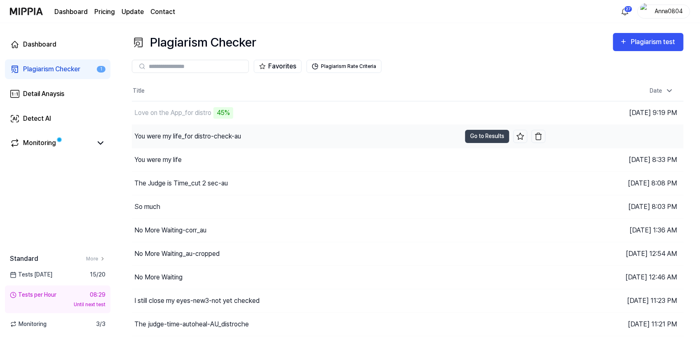
click at [196, 135] on div "You were my life_for distro-check-au" at bounding box center [187, 136] width 107 height 10
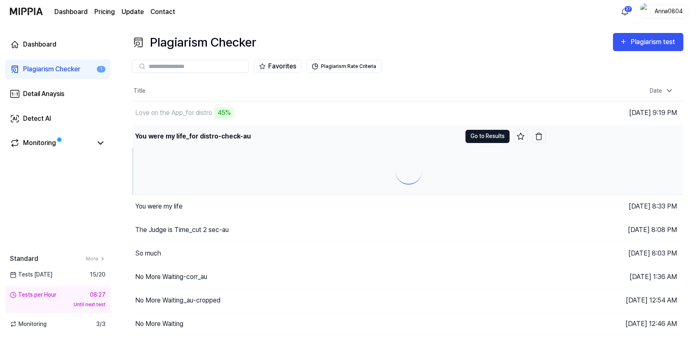
click at [476, 138] on button "Go to Results" at bounding box center [487, 136] width 44 height 13
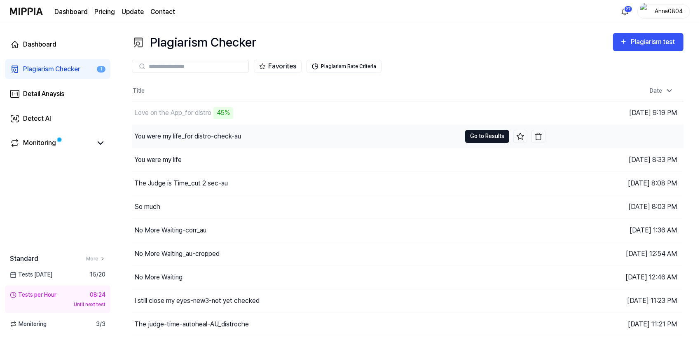
click at [476, 138] on button "Go to Results" at bounding box center [487, 136] width 44 height 13
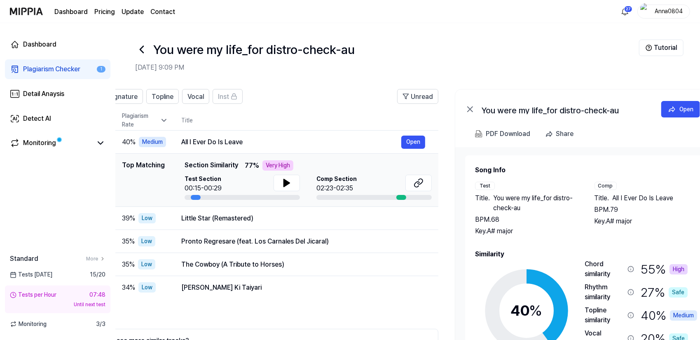
scroll to position [0, 79]
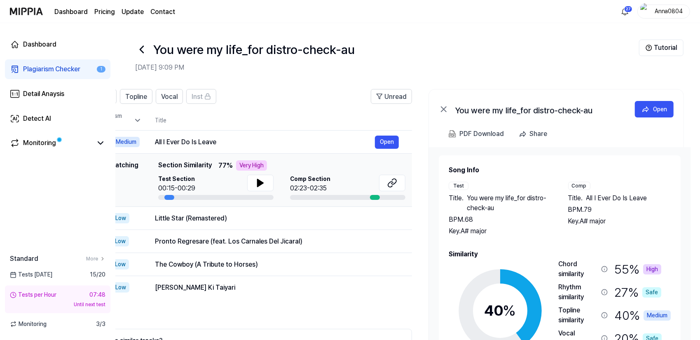
drag, startPoint x: 624, startPoint y: 184, endPoint x: 541, endPoint y: 183, distance: 83.6
click at [541, 183] on div "Test Title . You were my life_for distro-check-au BPM. 68 Key. A# major" at bounding box center [500, 209] width 103 height 54
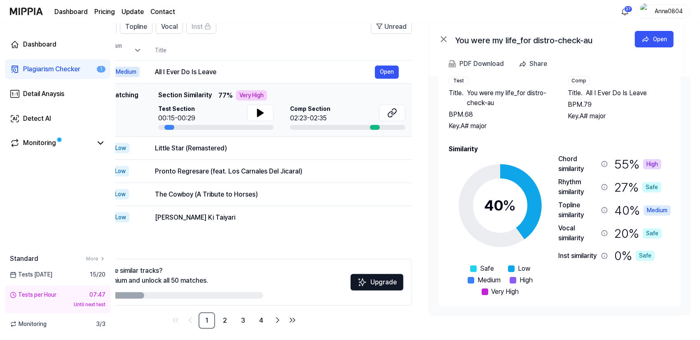
scroll to position [75, 0]
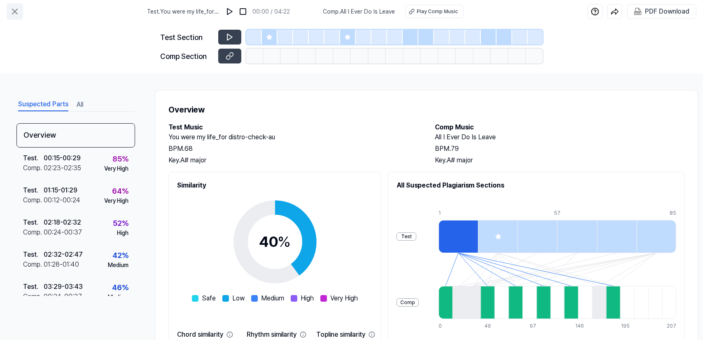
click at [15, 12] on icon at bounding box center [14, 11] width 5 height 5
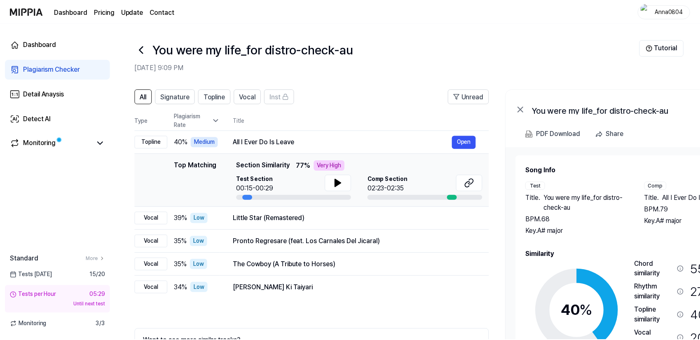
scroll to position [75, 0]
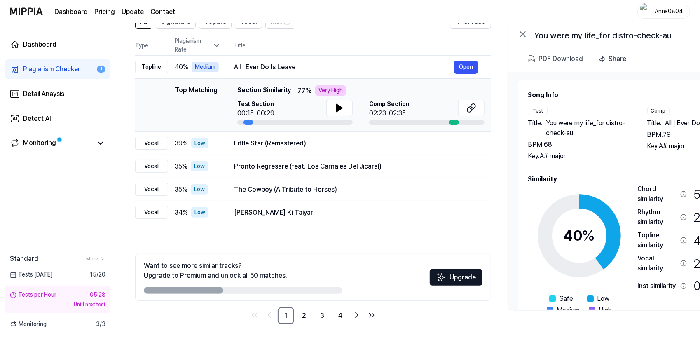
click at [27, 65] on div "Plagiarism Checker" at bounding box center [51, 69] width 57 height 10
click at [32, 70] on div "Plagiarism Checker" at bounding box center [51, 69] width 57 height 10
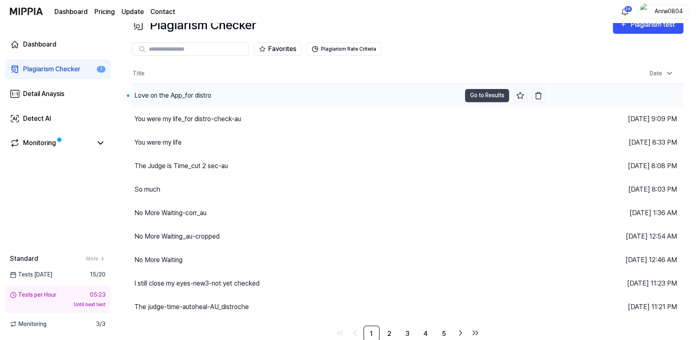
click at [216, 98] on div "Love on the App_for distro" at bounding box center [296, 95] width 329 height 23
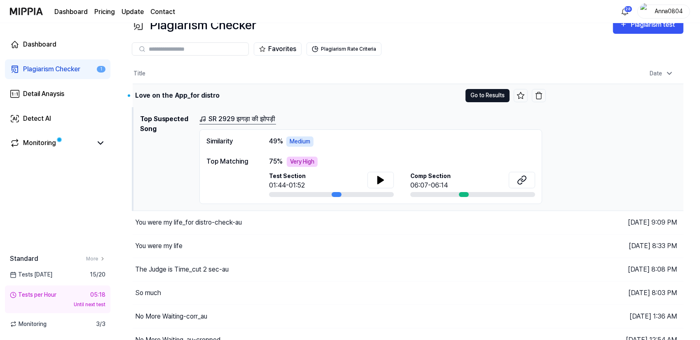
click at [481, 98] on button "Go to Results" at bounding box center [487, 95] width 44 height 13
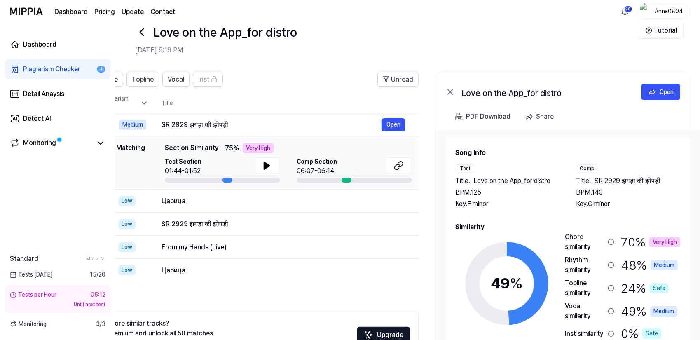
scroll to position [0, 72]
drag, startPoint x: 606, startPoint y: 277, endPoint x: 534, endPoint y: 278, distance: 72.1
click at [534, 278] on circle at bounding box center [507, 283] width 69 height 69
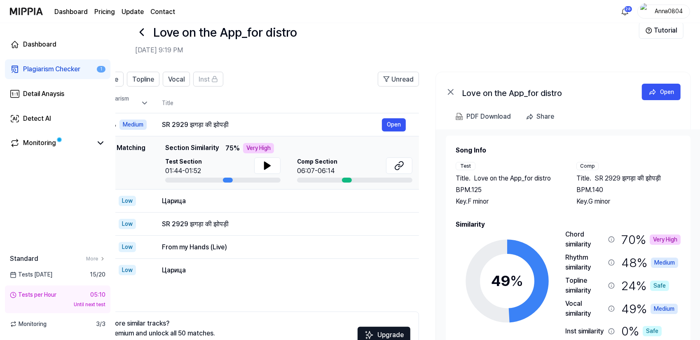
scroll to position [0, 0]
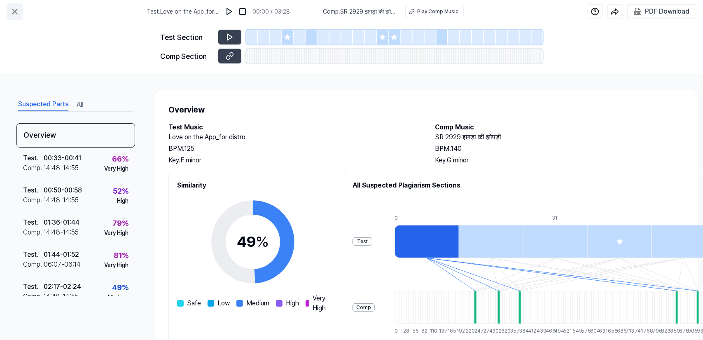
click at [13, 9] on icon at bounding box center [15, 12] width 10 height 10
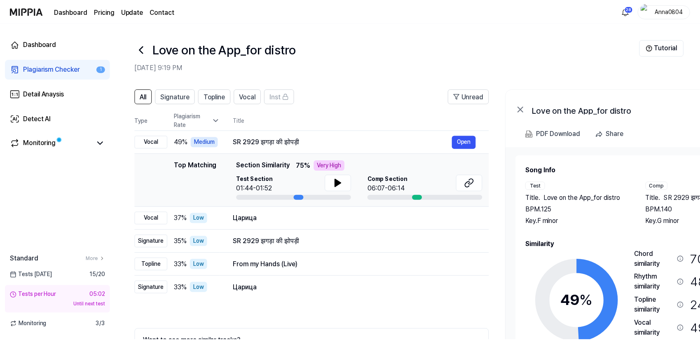
scroll to position [17, 0]
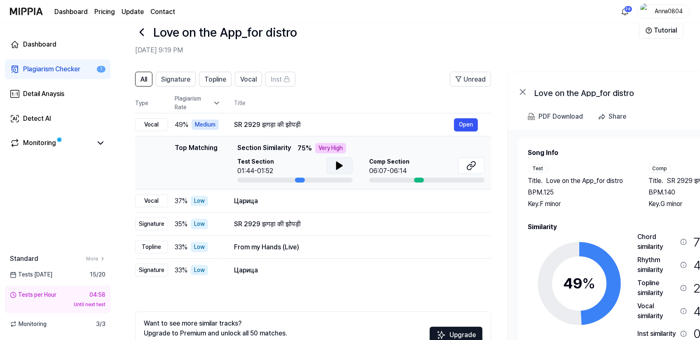
click at [335, 163] on icon at bounding box center [339, 166] width 10 height 10
click at [182, 79] on span "Signature" at bounding box center [175, 80] width 29 height 10
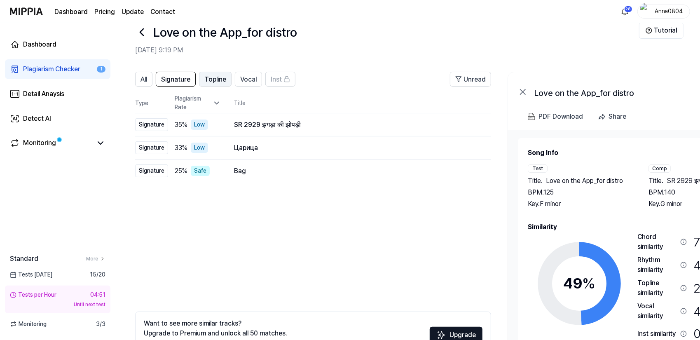
click at [220, 80] on span "Topline" at bounding box center [215, 80] width 22 height 10
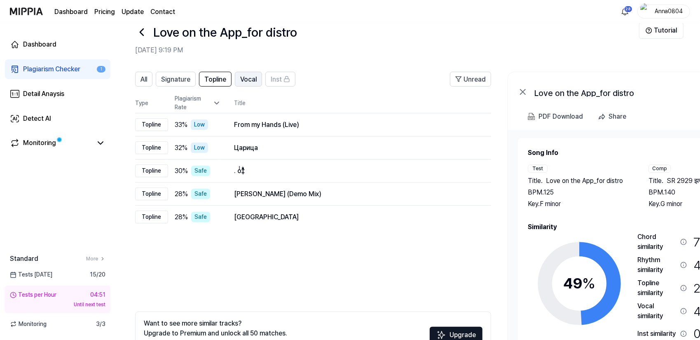
click at [248, 83] on span "Vocal" at bounding box center [248, 80] width 16 height 10
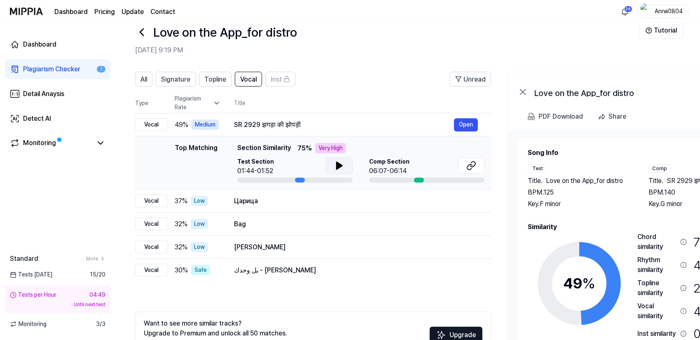
click at [339, 166] on icon at bounding box center [340, 165] width 6 height 7
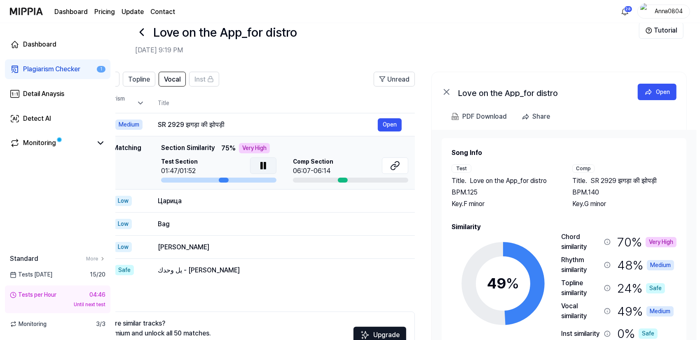
scroll to position [0, 79]
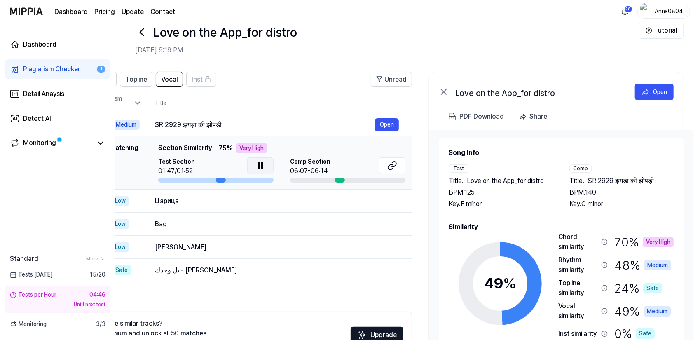
drag, startPoint x: 609, startPoint y: 232, endPoint x: 526, endPoint y: 237, distance: 83.7
click at [526, 237] on icon at bounding box center [500, 283] width 103 height 103
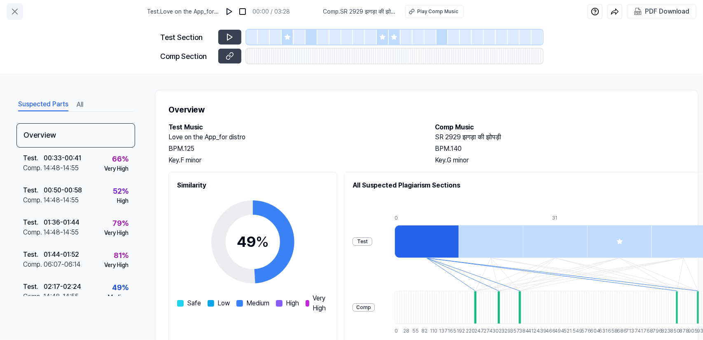
click at [13, 12] on icon at bounding box center [15, 12] width 10 height 10
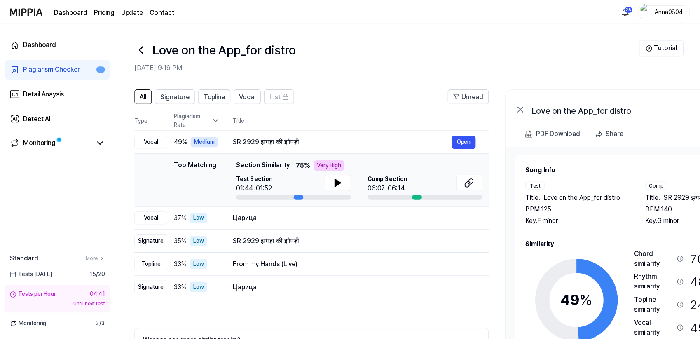
scroll to position [17, 0]
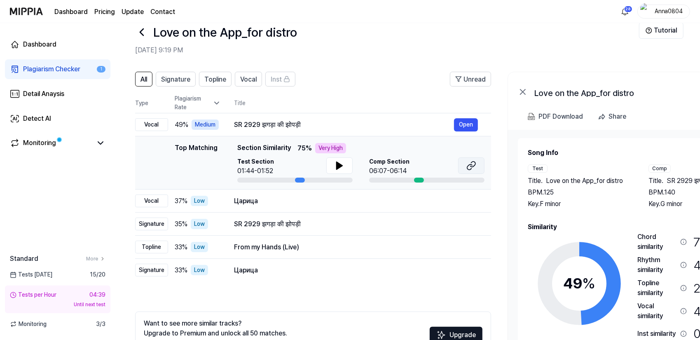
click at [472, 166] on icon at bounding box center [471, 166] width 10 height 10
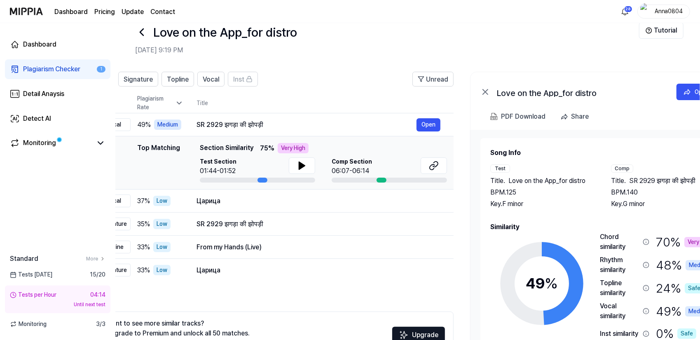
scroll to position [0, 37]
drag, startPoint x: 594, startPoint y: 225, endPoint x: 557, endPoint y: 226, distance: 36.7
click at [557, 226] on h2 "Similarity" at bounding box center [603, 227] width 225 height 10
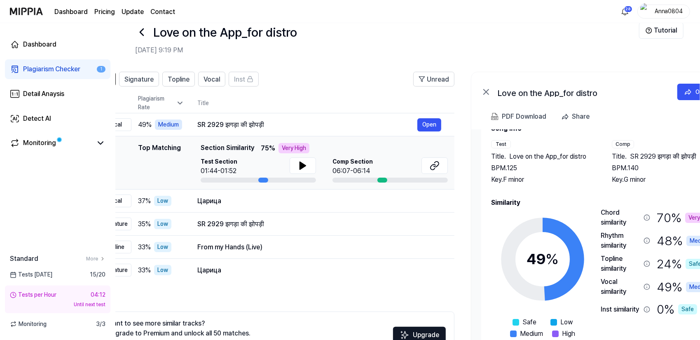
scroll to position [25, 0]
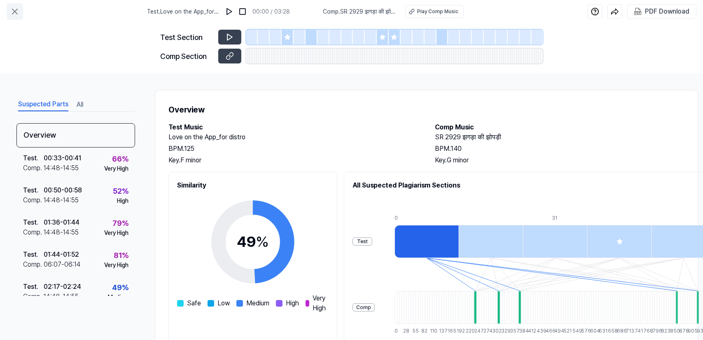
click at [19, 12] on icon at bounding box center [15, 12] width 10 height 10
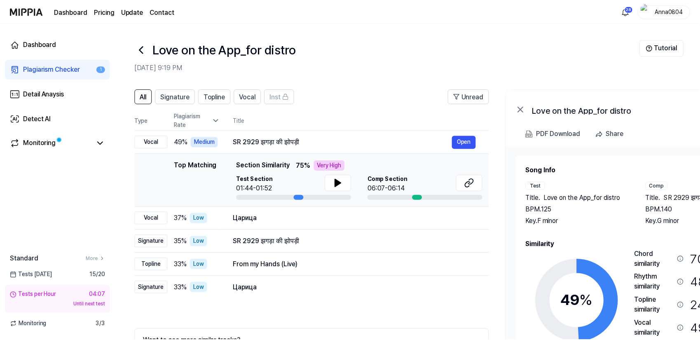
scroll to position [17, 0]
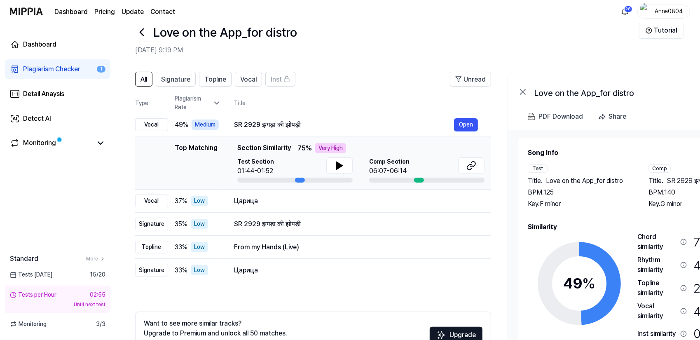
click at [38, 66] on div "Plagiarism Checker" at bounding box center [51, 69] width 57 height 10
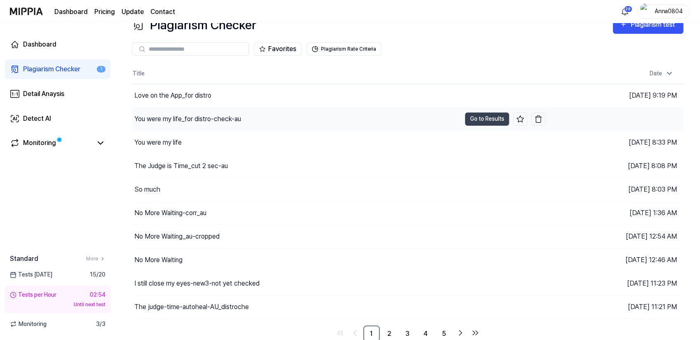
click at [167, 119] on div "You were my life_for distro-check-au" at bounding box center [187, 119] width 107 height 10
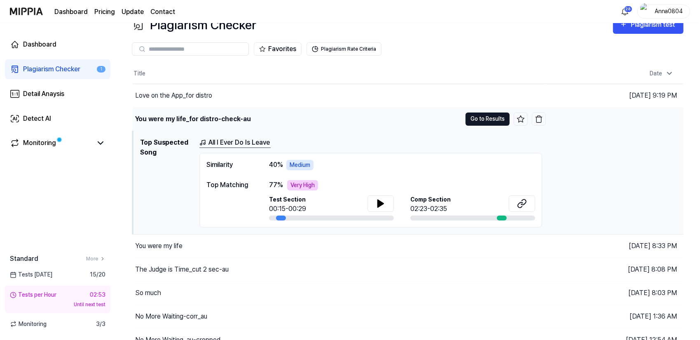
click at [484, 119] on button "Go to Results" at bounding box center [487, 118] width 44 height 13
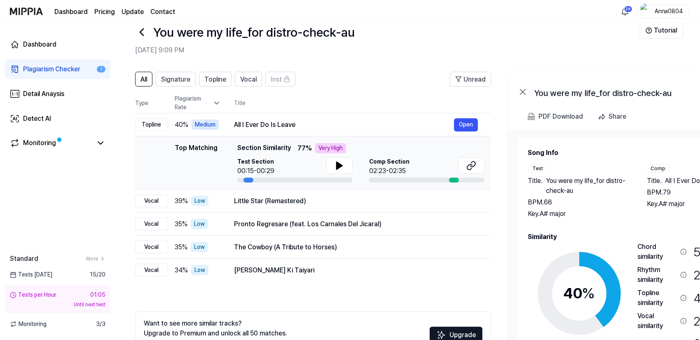
click at [63, 70] on div "Plagiarism Checker" at bounding box center [51, 69] width 57 height 10
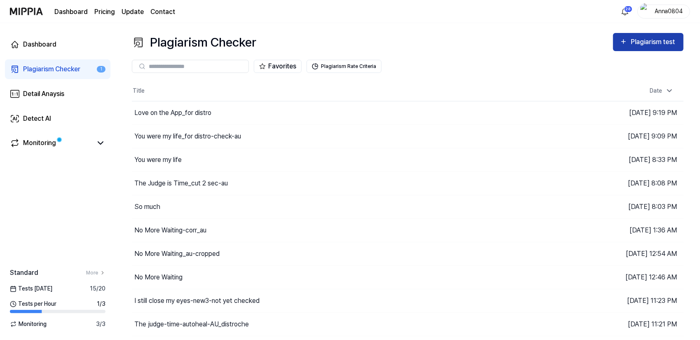
click at [626, 46] on icon "button" at bounding box center [624, 42] width 8 height 10
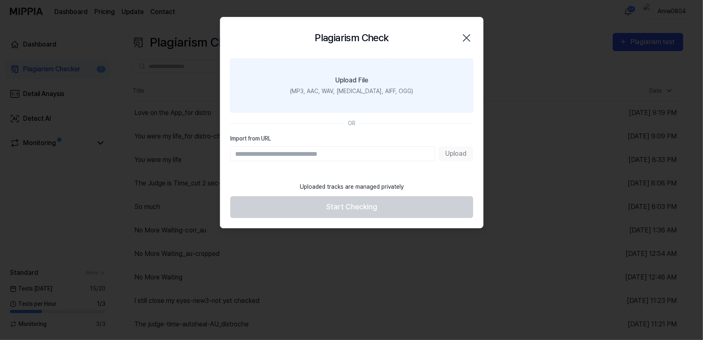
click at [388, 82] on label "Upload File (MP3, AAC, WAV, FLAC, AIFF, OGG)" at bounding box center [351, 85] width 243 height 54
click at [0, 0] on input "Upload File (MP3, AAC, WAV, FLAC, AIFF, OGG)" at bounding box center [0, 0] width 0 height 0
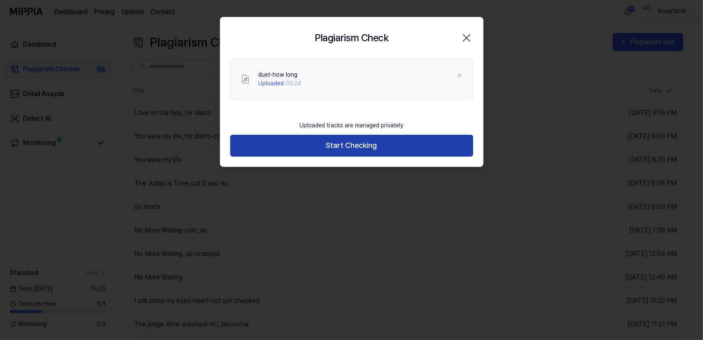
click at [363, 148] on button "Start Checking" at bounding box center [351, 146] width 243 height 22
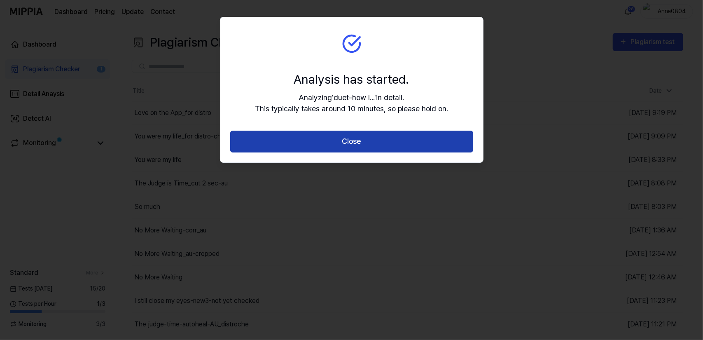
click at [349, 144] on button "Close" at bounding box center [351, 142] width 243 height 22
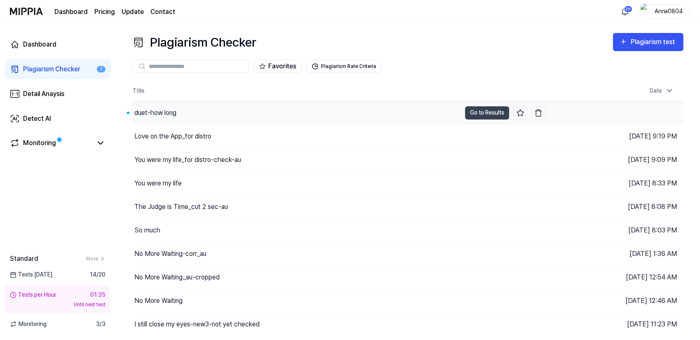
click at [178, 112] on div "duet-how long" at bounding box center [296, 112] width 329 height 23
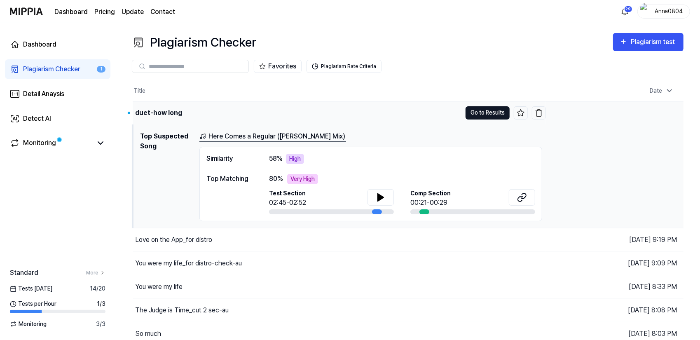
click at [479, 111] on button "Go to Results" at bounding box center [487, 112] width 44 height 13
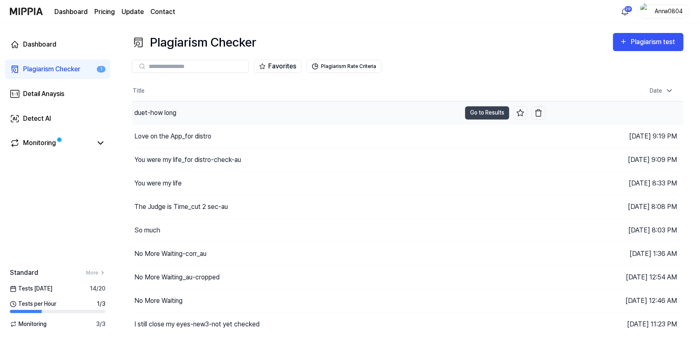
click at [209, 110] on div "duet-how long" at bounding box center [296, 112] width 329 height 23
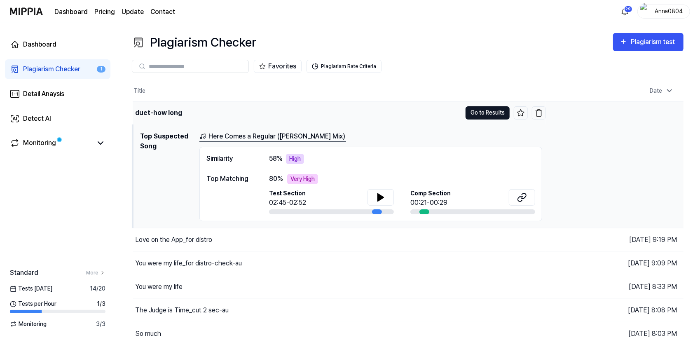
click at [493, 112] on button "Go to Results" at bounding box center [487, 112] width 44 height 13
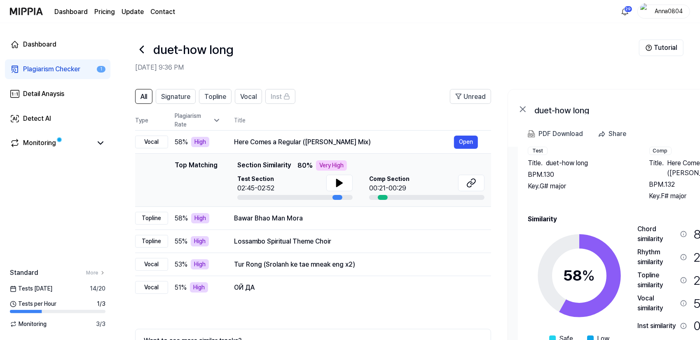
drag, startPoint x: 649, startPoint y: 219, endPoint x: 666, endPoint y: 215, distance: 17.0
click at [666, 215] on h2 "Similarity" at bounding box center [641, 219] width 226 height 10
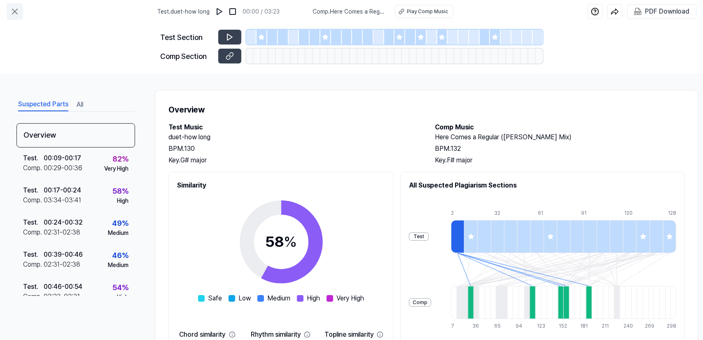
click at [16, 12] on icon at bounding box center [15, 12] width 10 height 10
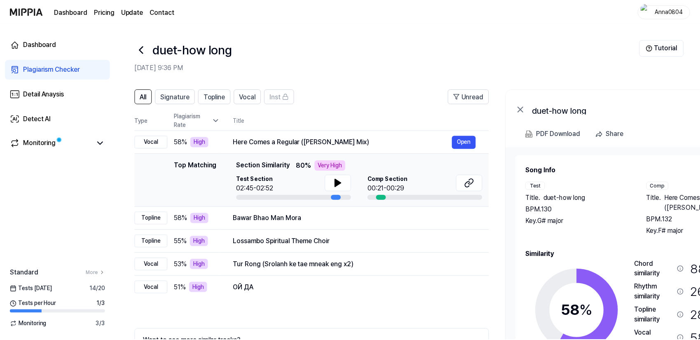
scroll to position [48, 0]
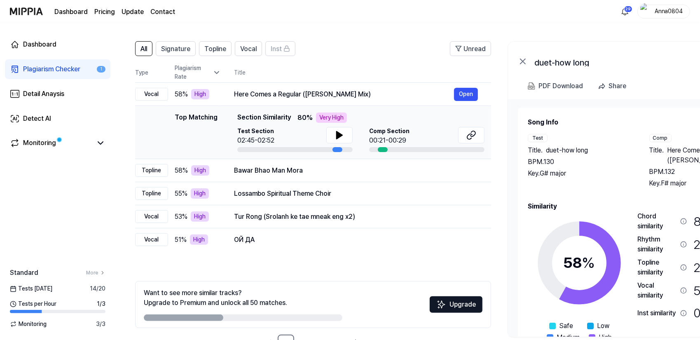
click at [363, 15] on div "Dashboard Pricing Update Contact 29 Anna0804" at bounding box center [350, 11] width 680 height 23
click at [56, 68] on div "Plagiarism Checker" at bounding box center [51, 69] width 57 height 10
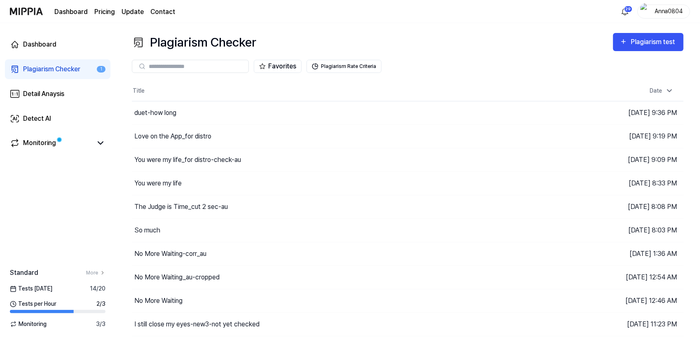
click at [357, 35] on div "Plagiarism Checker Plagiarism test" at bounding box center [408, 42] width 552 height 19
click at [178, 108] on div "duet-how long" at bounding box center [296, 112] width 329 height 23
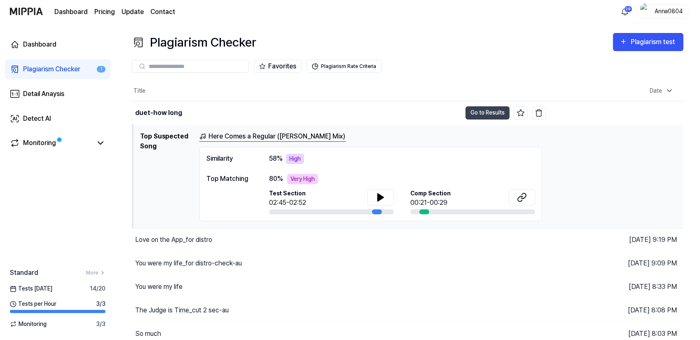
click at [48, 67] on div "Plagiarism Checker" at bounding box center [51, 69] width 57 height 10
click at [67, 71] on div "Plagiarism Checker" at bounding box center [51, 69] width 57 height 10
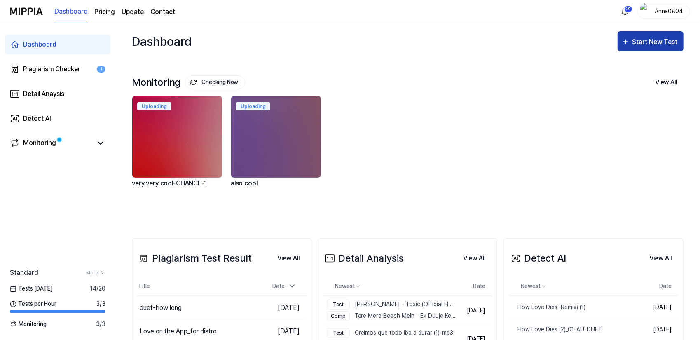
click at [631, 39] on div "Start New Test" at bounding box center [651, 42] width 58 height 11
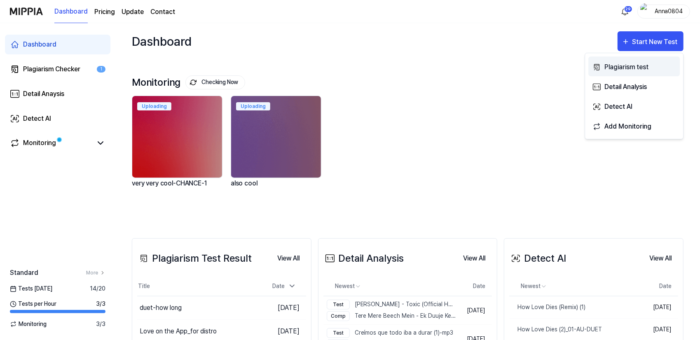
click at [619, 67] on div "Plagiarism test" at bounding box center [640, 67] width 72 height 11
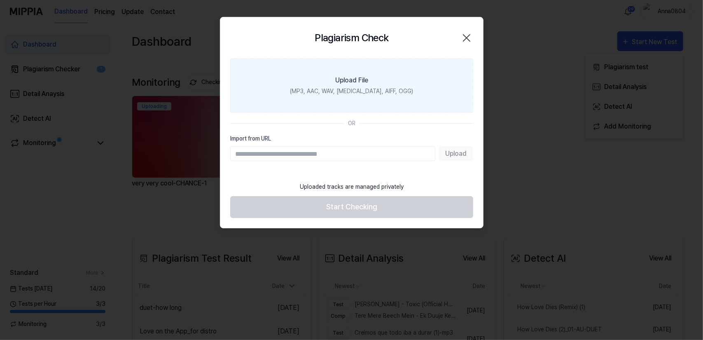
click at [322, 83] on label "Upload File (MP3, AAC, WAV, [MEDICAL_DATA], AIFF, OGG)" at bounding box center [351, 85] width 243 height 54
click at [0, 0] on input "Upload File (MP3, AAC, WAV, [MEDICAL_DATA], AIFF, OGG)" at bounding box center [0, 0] width 0 height 0
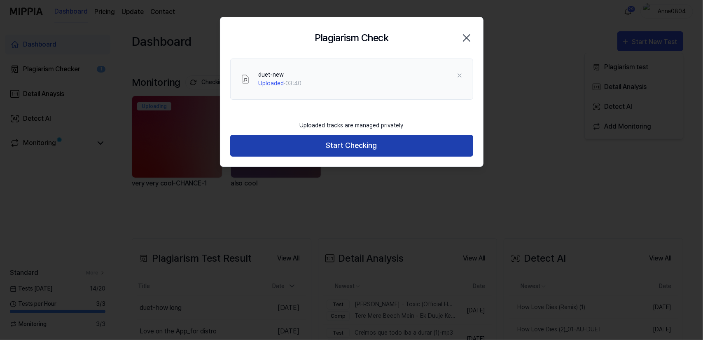
click at [377, 148] on button "Start Checking" at bounding box center [351, 146] width 243 height 22
click at [376, 147] on button "Start Checking" at bounding box center [351, 146] width 243 height 22
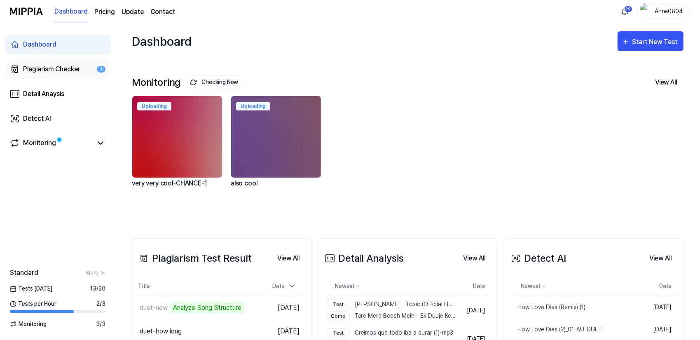
click at [50, 70] on div "Plagiarism Checker" at bounding box center [51, 69] width 57 height 10
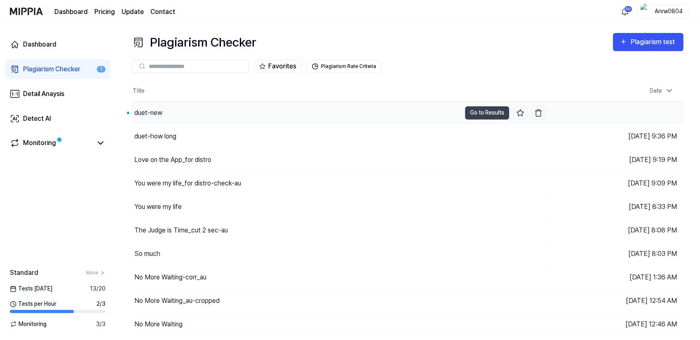
click at [146, 112] on div "duet-new" at bounding box center [148, 113] width 28 height 10
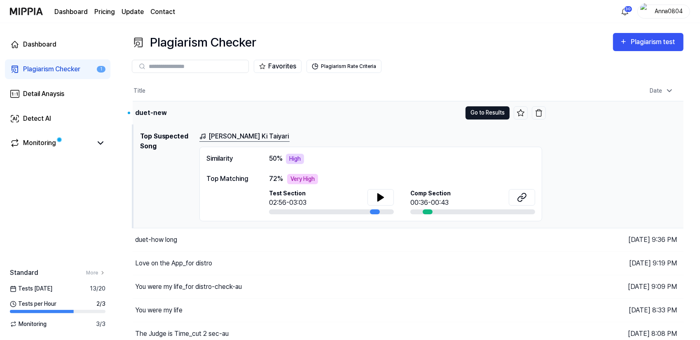
click at [476, 111] on button "Go to Results" at bounding box center [487, 112] width 44 height 13
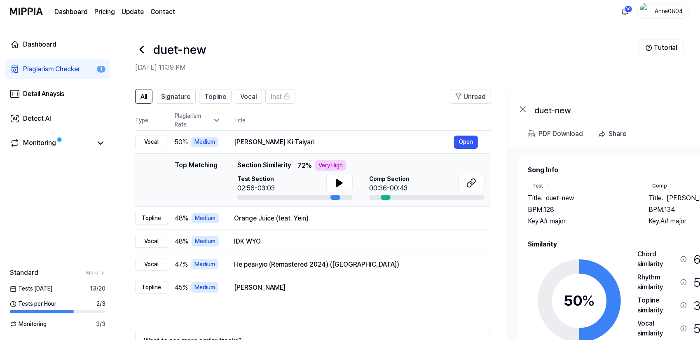
drag, startPoint x: 621, startPoint y: 227, endPoint x: 648, endPoint y: 236, distance: 28.1
click at [648, 236] on div "Song Info Test Title . duet-new BPM. 128 Key. A# major Comp Title . [PERSON_NAM…" at bounding box center [640, 278] width 225 height 227
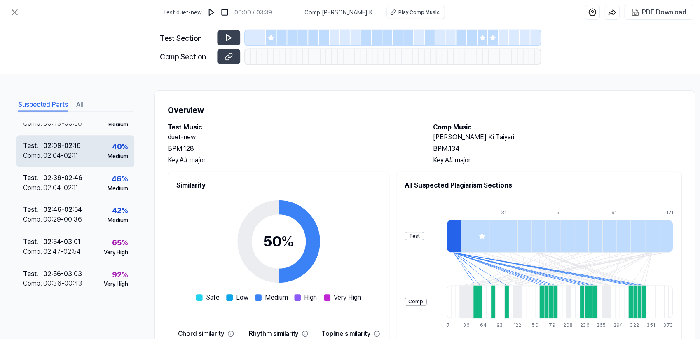
scroll to position [369, 0]
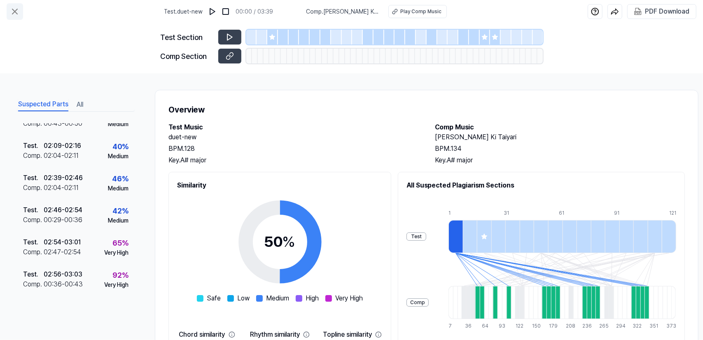
click at [9, 14] on button at bounding box center [15, 11] width 16 height 16
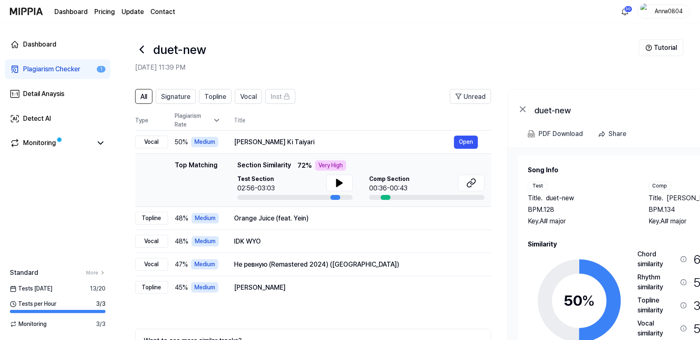
click at [29, 70] on div "Plagiarism Checker" at bounding box center [51, 69] width 57 height 10
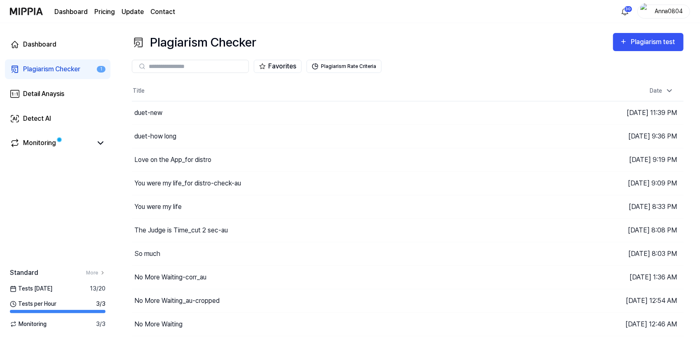
click at [648, 32] on div "Plagiarism Checker Plagiarism test Plagiarism Checker Detail Analysis Detect AI…" at bounding box center [407, 181] width 585 height 317
click at [649, 46] on div "Plagiarism test" at bounding box center [654, 42] width 46 height 11
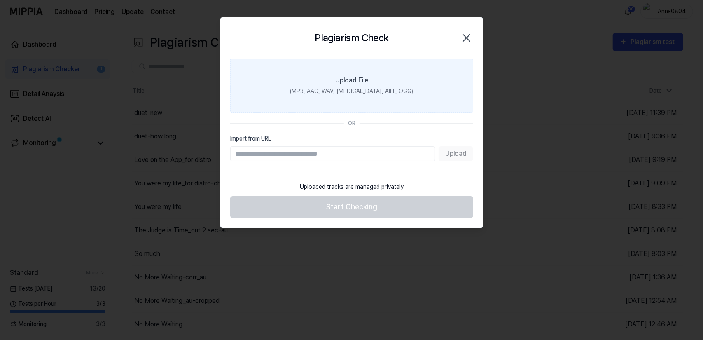
click at [397, 81] on label "Upload File (MP3, AAC, WAV, [MEDICAL_DATA], AIFF, OGG)" at bounding box center [351, 85] width 243 height 54
click at [0, 0] on input "Upload File (MP3, AAC, WAV, [MEDICAL_DATA], AIFF, OGG)" at bounding box center [0, 0] width 0 height 0
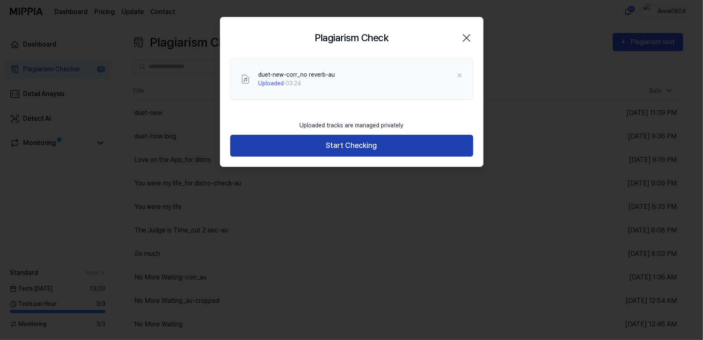
click at [314, 143] on button "Start Checking" at bounding box center [351, 146] width 243 height 22
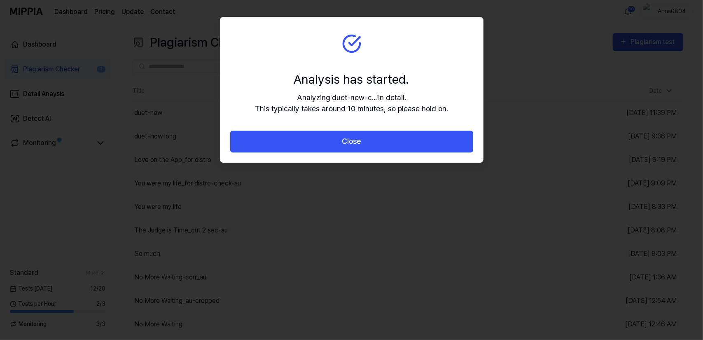
click at [314, 143] on button "Close" at bounding box center [351, 142] width 243 height 22
click at [314, 143] on body "Dashboard Pricing Update Contact 30 Anna0804 Dashboard Plagiarism Checker 1 Det…" at bounding box center [350, 170] width 700 height 340
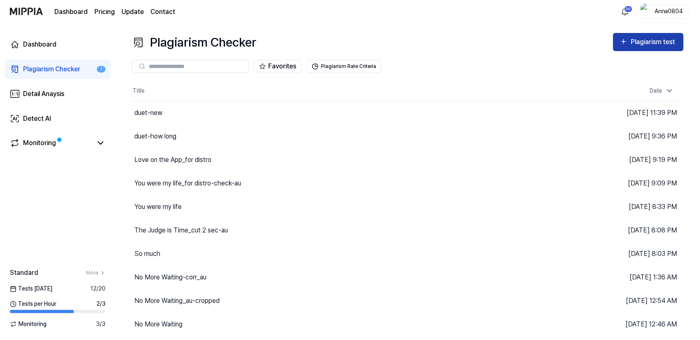
click at [637, 48] on button "Plagiarism test" at bounding box center [648, 42] width 70 height 18
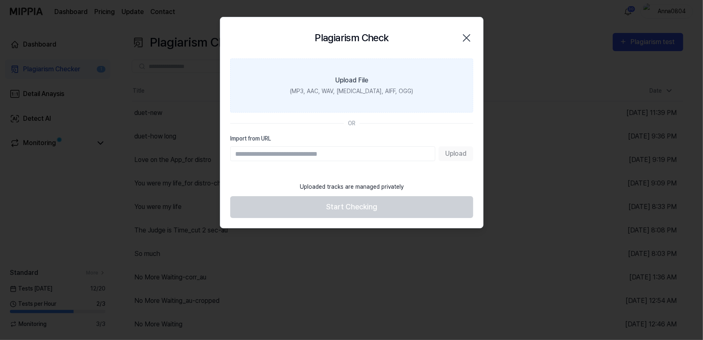
click at [369, 85] on label "Upload File (MP3, AAC, WAV, FLAC, AIFF, OGG)" at bounding box center [351, 85] width 243 height 54
click at [0, 0] on input "Upload File (MP3, AAC, WAV, FLAC, AIFF, OGG)" at bounding box center [0, 0] width 0 height 0
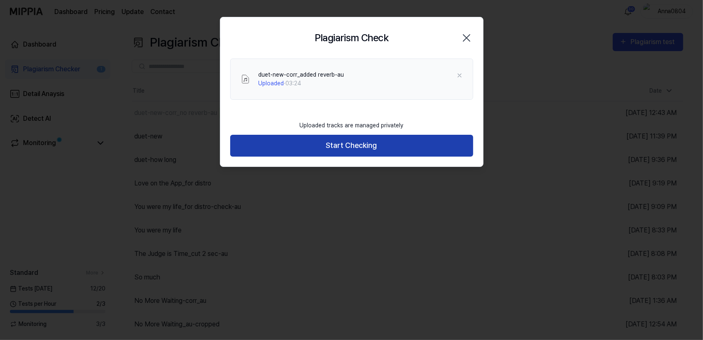
click at [344, 148] on button "Start Checking" at bounding box center [351, 146] width 243 height 22
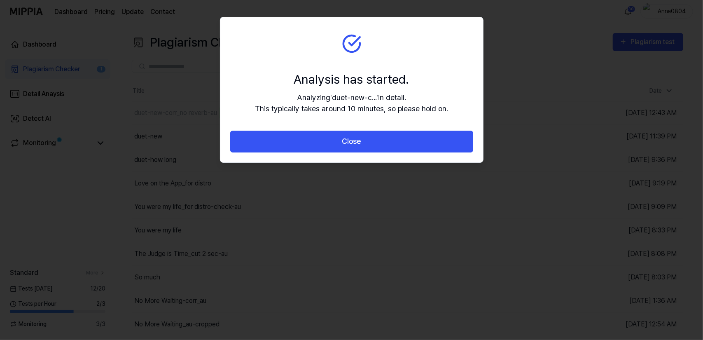
click at [344, 148] on button "Close" at bounding box center [351, 142] width 243 height 22
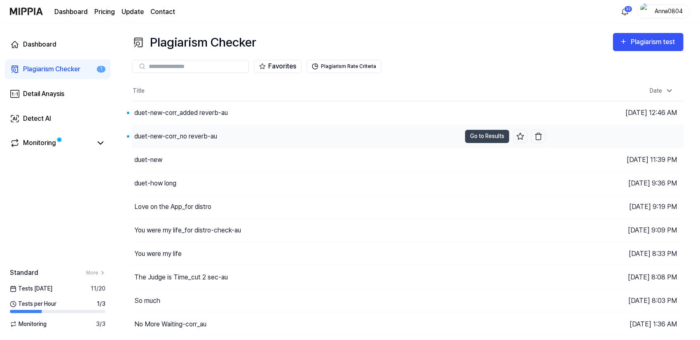
click at [199, 139] on div "duet-new-corr_no reverb-au" at bounding box center [175, 136] width 83 height 10
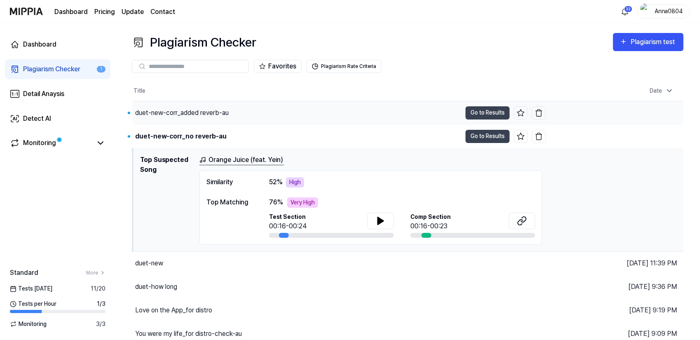
click at [205, 111] on div "duet-new-corr_added reverb-au" at bounding box center [182, 113] width 94 height 10
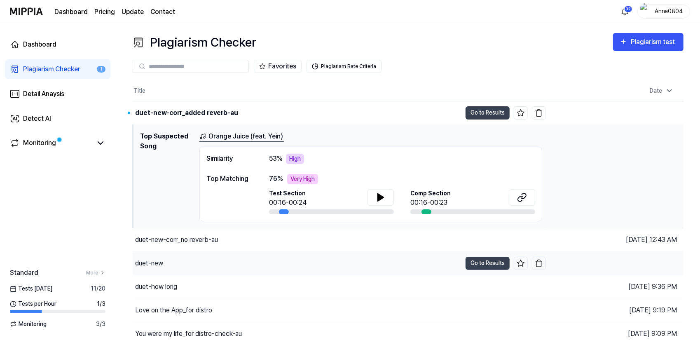
click at [166, 261] on div "duet-new" at bounding box center [297, 263] width 329 height 23
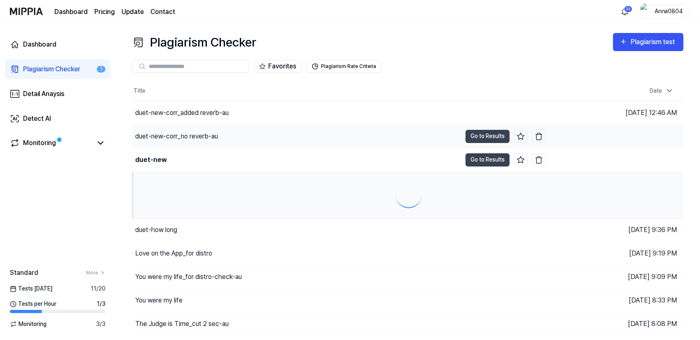
click at [190, 136] on div "duet-new-corr_no reverb-au" at bounding box center [176, 136] width 83 height 10
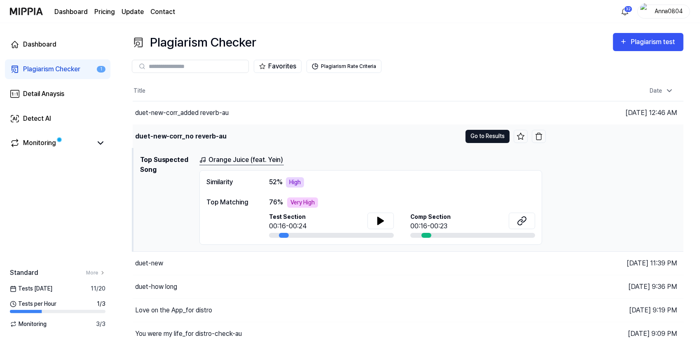
click at [481, 131] on button "Go to Results" at bounding box center [487, 136] width 44 height 13
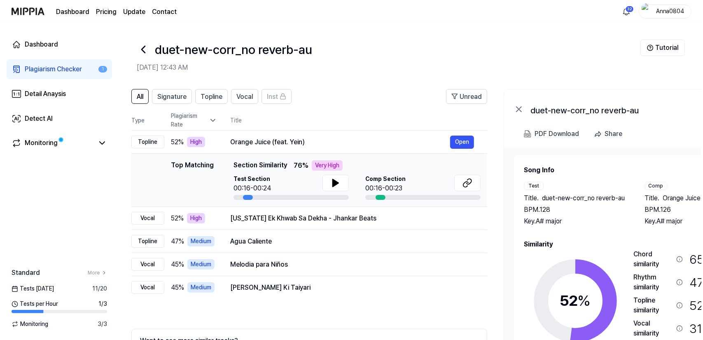
scroll to position [0, 5]
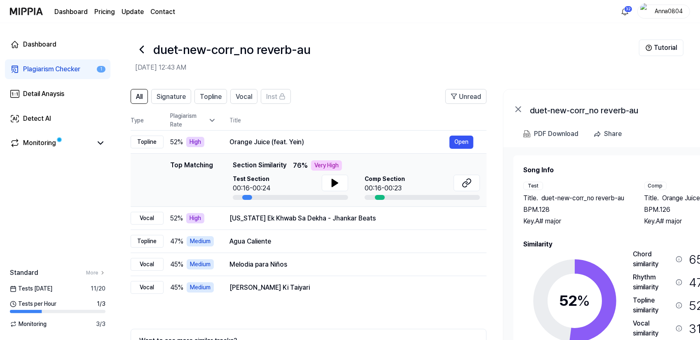
drag, startPoint x: 684, startPoint y: 247, endPoint x: 685, endPoint y: 242, distance: 5.1
click at [685, 242] on h2 "Similarity" at bounding box center [635, 244] width 225 height 10
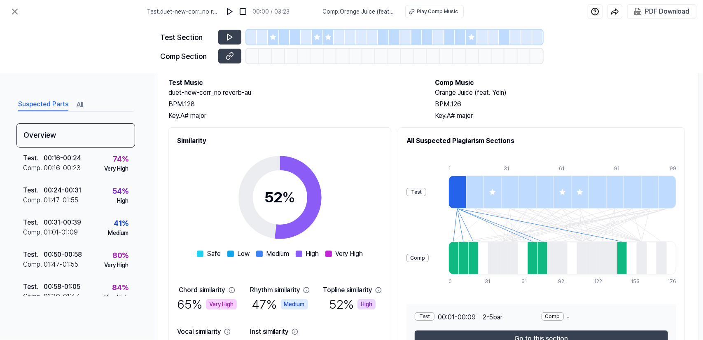
scroll to position [82, 0]
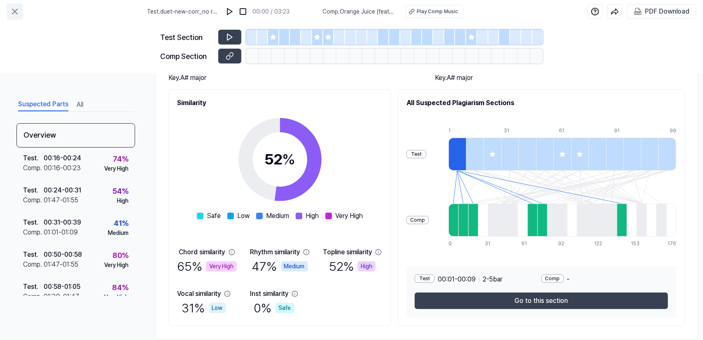
click at [12, 10] on icon at bounding box center [15, 12] width 10 height 10
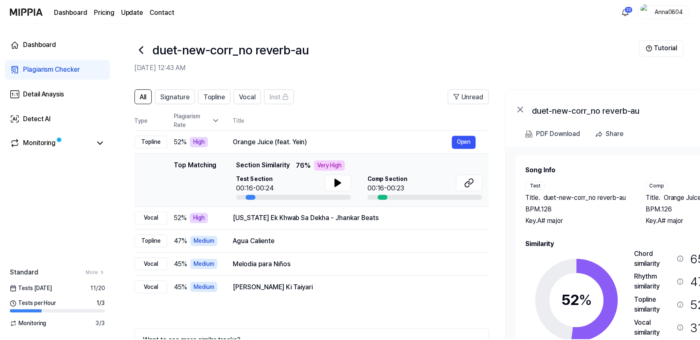
scroll to position [48, 0]
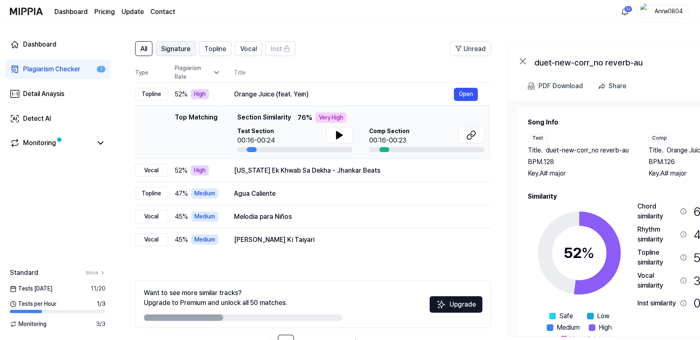
click at [170, 50] on span "Signature" at bounding box center [175, 49] width 29 height 10
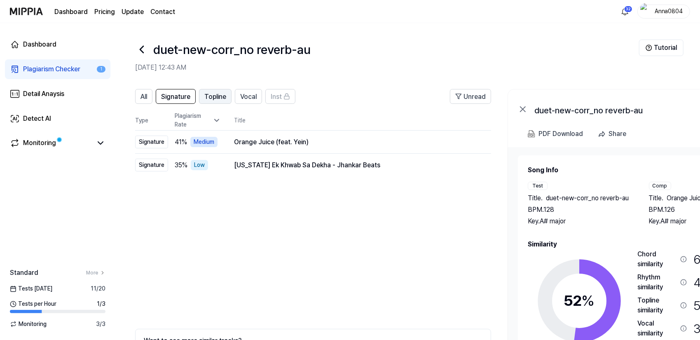
click at [216, 94] on span "Topline" at bounding box center [215, 97] width 22 height 10
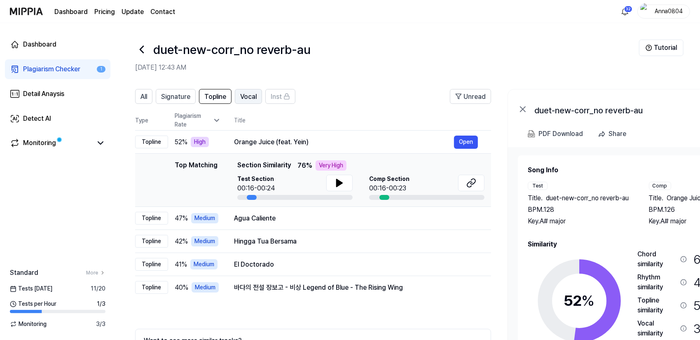
click at [253, 98] on span "Vocal" at bounding box center [248, 97] width 16 height 10
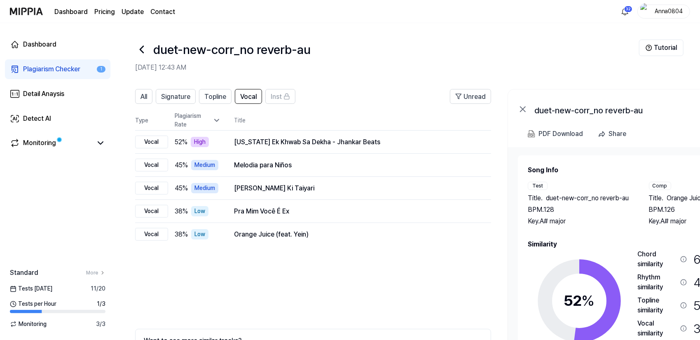
click at [45, 70] on div "Plagiarism Checker" at bounding box center [51, 69] width 57 height 10
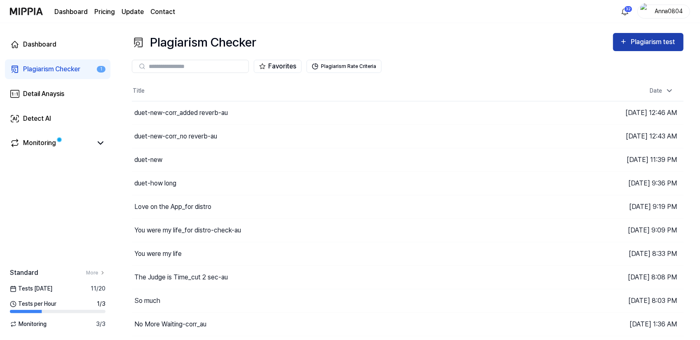
click at [668, 39] on div "Plagiarism test" at bounding box center [654, 42] width 46 height 11
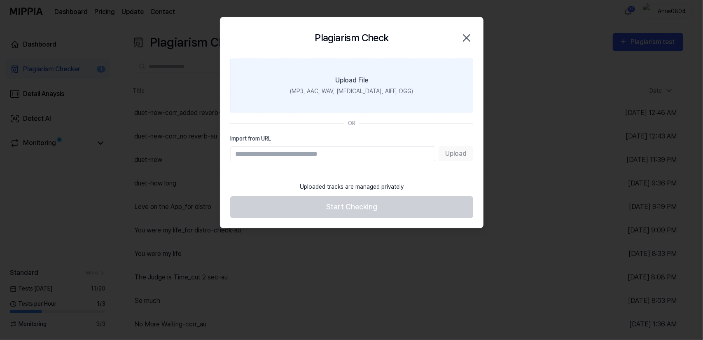
click at [367, 75] on div "Upload File" at bounding box center [351, 80] width 33 height 10
click at [0, 0] on input "Upload File (MP3, AAC, WAV, FLAC, AIFF, OGG)" at bounding box center [0, 0] width 0 height 0
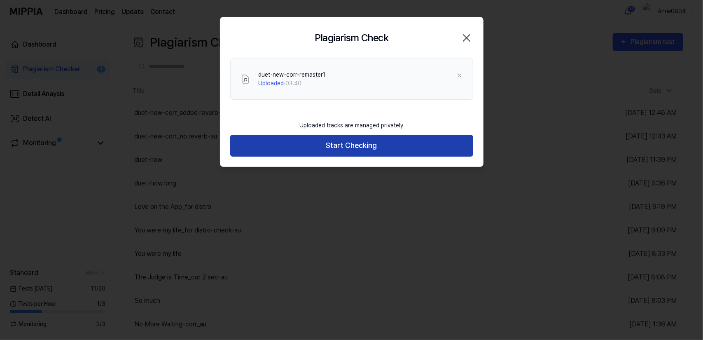
click at [329, 150] on button "Start Checking" at bounding box center [351, 146] width 243 height 22
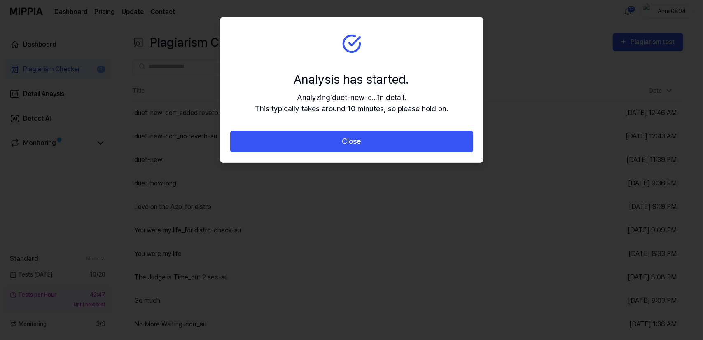
click at [329, 150] on button "Close" at bounding box center [351, 142] width 243 height 22
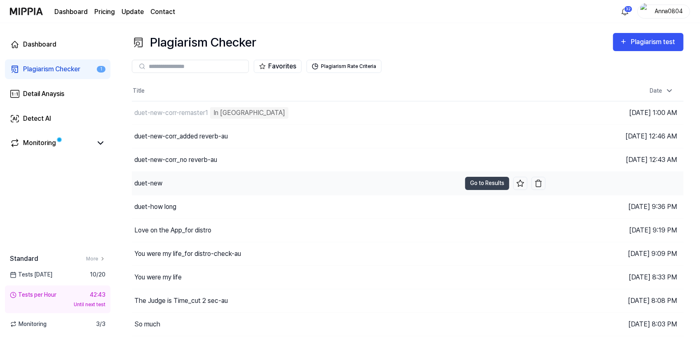
click at [188, 183] on div "duet-new" at bounding box center [296, 183] width 329 height 23
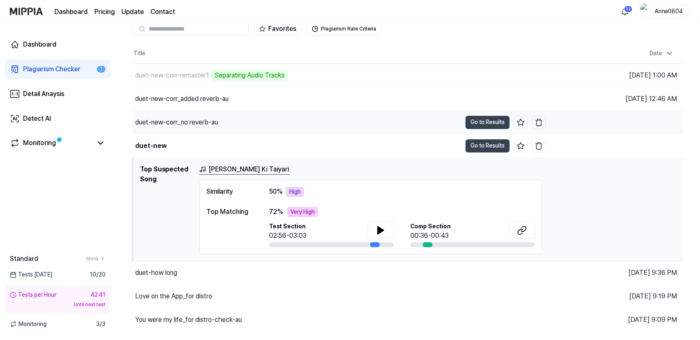
scroll to position [41, 0]
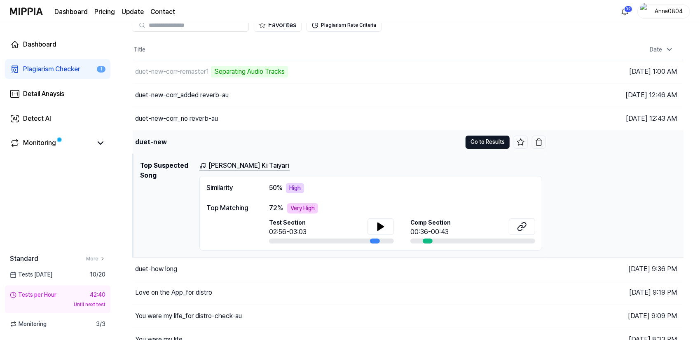
click at [486, 145] on button "Go to Results" at bounding box center [487, 142] width 44 height 13
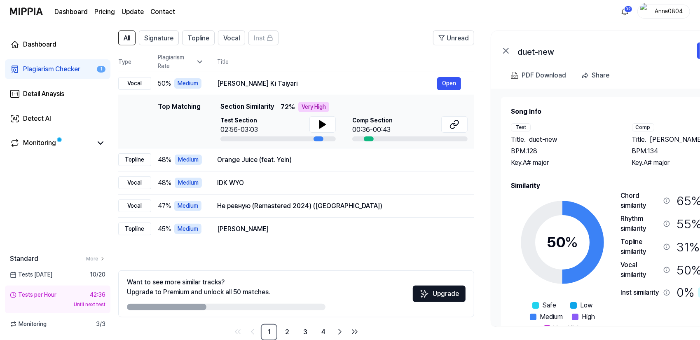
scroll to position [0, 16]
drag, startPoint x: 634, startPoint y: 174, endPoint x: 617, endPoint y: 178, distance: 17.1
click at [617, 178] on div "Song Info Test Title . duet-new BPM. 128 Key. A# major Comp Title . Karlo Karlo…" at bounding box center [623, 220] width 225 height 227
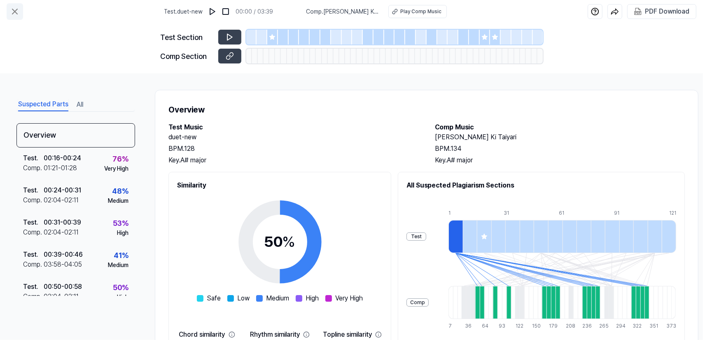
click at [16, 11] on icon at bounding box center [15, 12] width 10 height 10
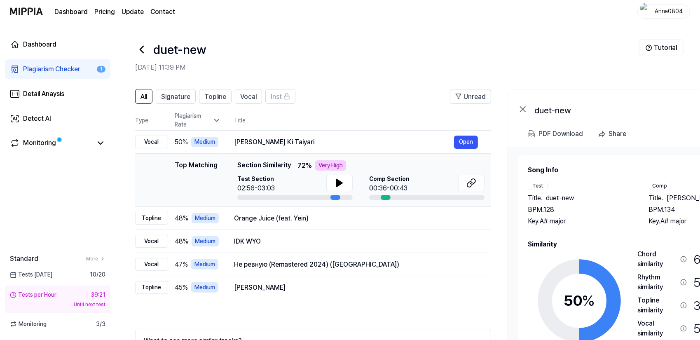
click at [36, 71] on div "Plagiarism Checker" at bounding box center [51, 69] width 57 height 10
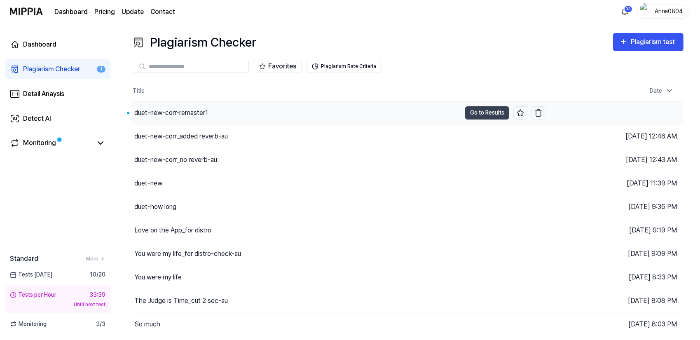
click at [188, 114] on div "duet-new-corr-remaster1" at bounding box center [171, 113] width 74 height 10
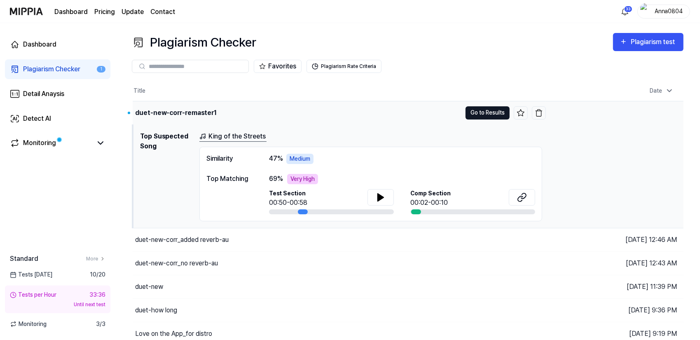
click at [475, 114] on button "Go to Results" at bounding box center [487, 112] width 44 height 13
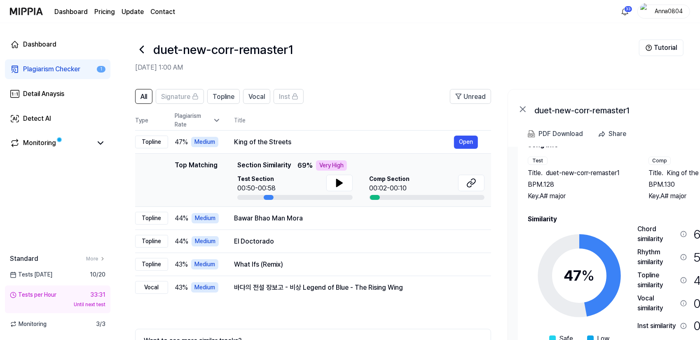
drag, startPoint x: 614, startPoint y: 227, endPoint x: 628, endPoint y: 224, distance: 14.2
click at [628, 224] on icon at bounding box center [579, 275] width 103 height 103
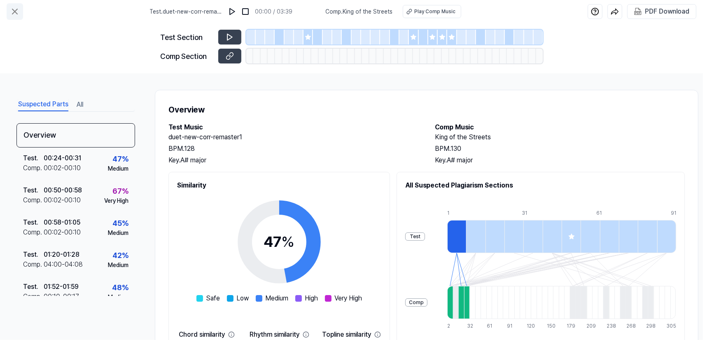
click at [14, 9] on icon at bounding box center [15, 12] width 10 height 10
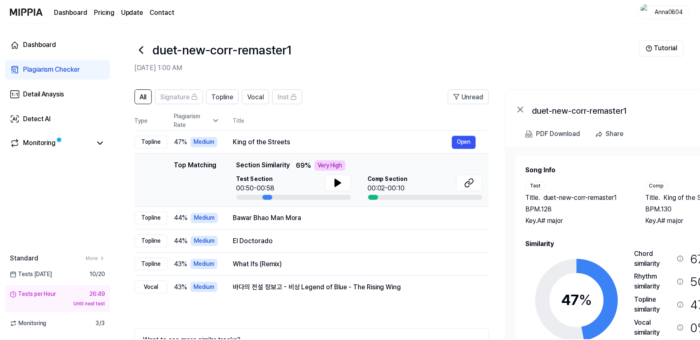
scroll to position [48, 0]
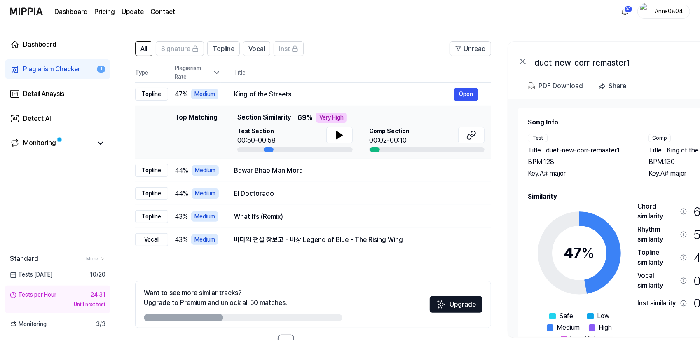
click at [33, 65] on div "Plagiarism Checker" at bounding box center [51, 69] width 57 height 10
